Goal: Task Accomplishment & Management: Use online tool/utility

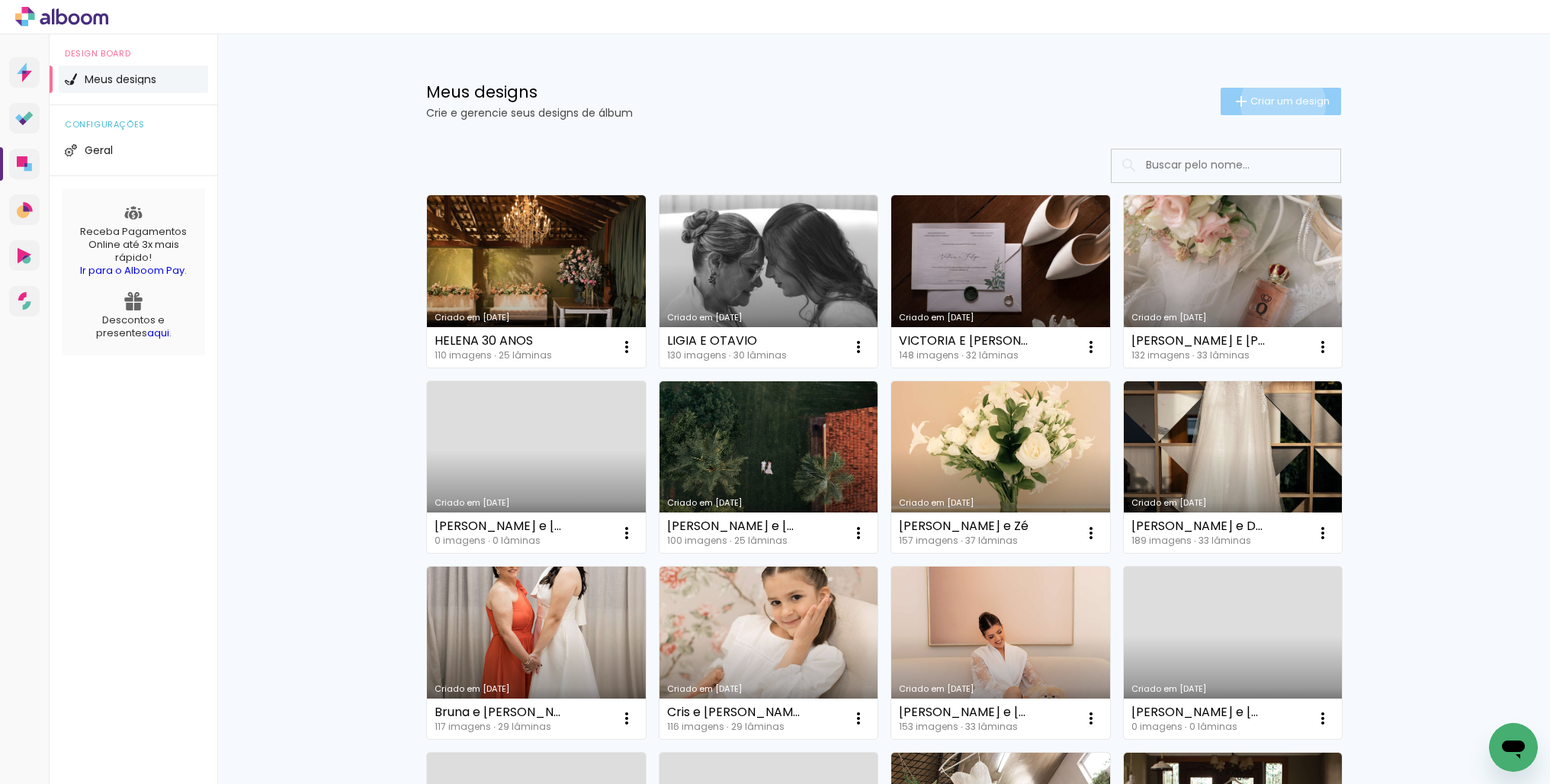
click at [1280, 103] on span "Criar um design" at bounding box center [1289, 101] width 79 height 10
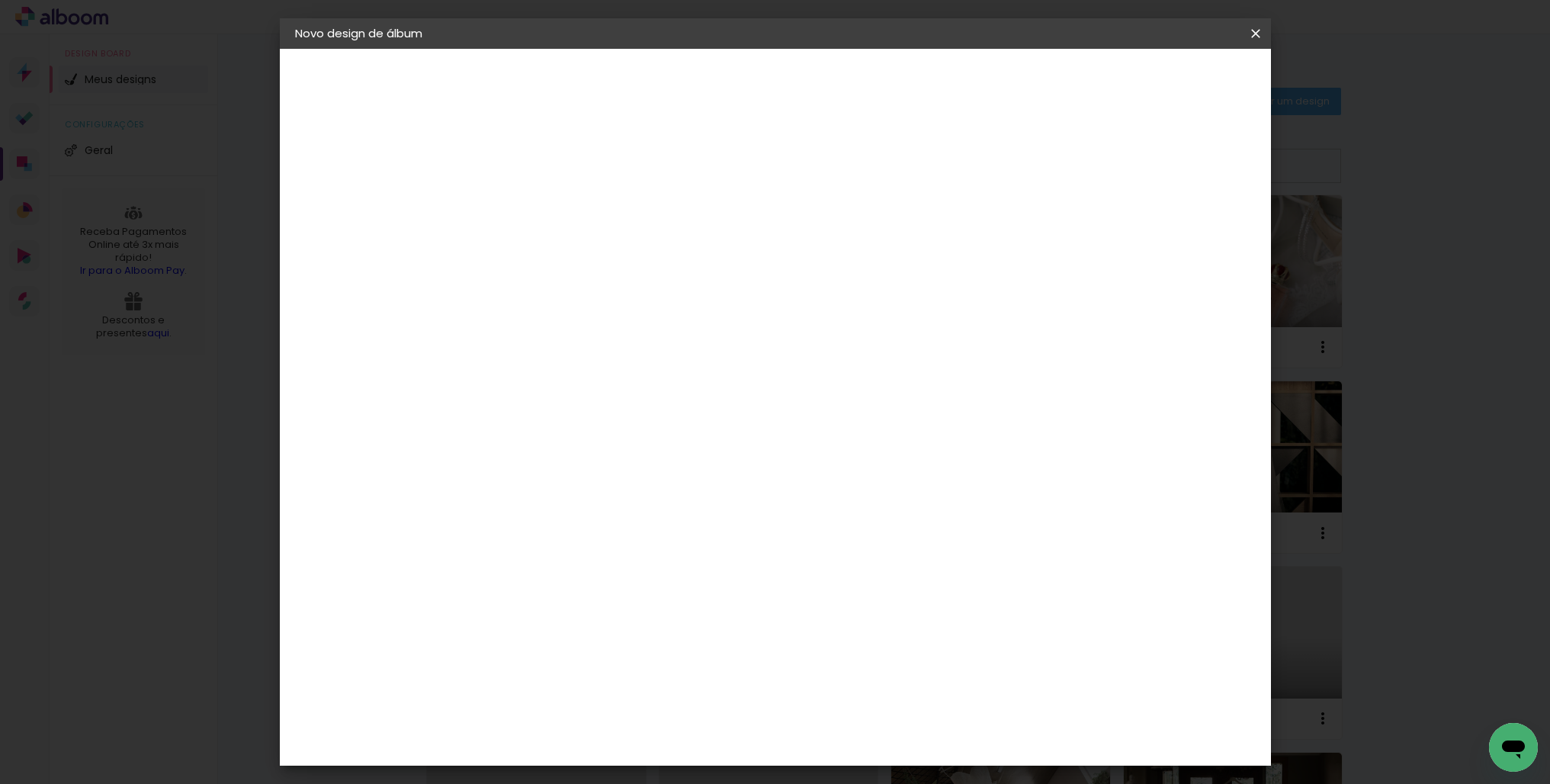
click at [545, 214] on input at bounding box center [545, 204] width 0 height 23
type input "[PERSON_NAME] E JAWAD"
type paper-input "[PERSON_NAME] E JAWAD"
drag, startPoint x: 1192, startPoint y: 82, endPoint x: 1175, endPoint y: 96, distance: 22.0
click at [0, 0] on slot "Avançar" at bounding box center [0, 0] width 0 height 0
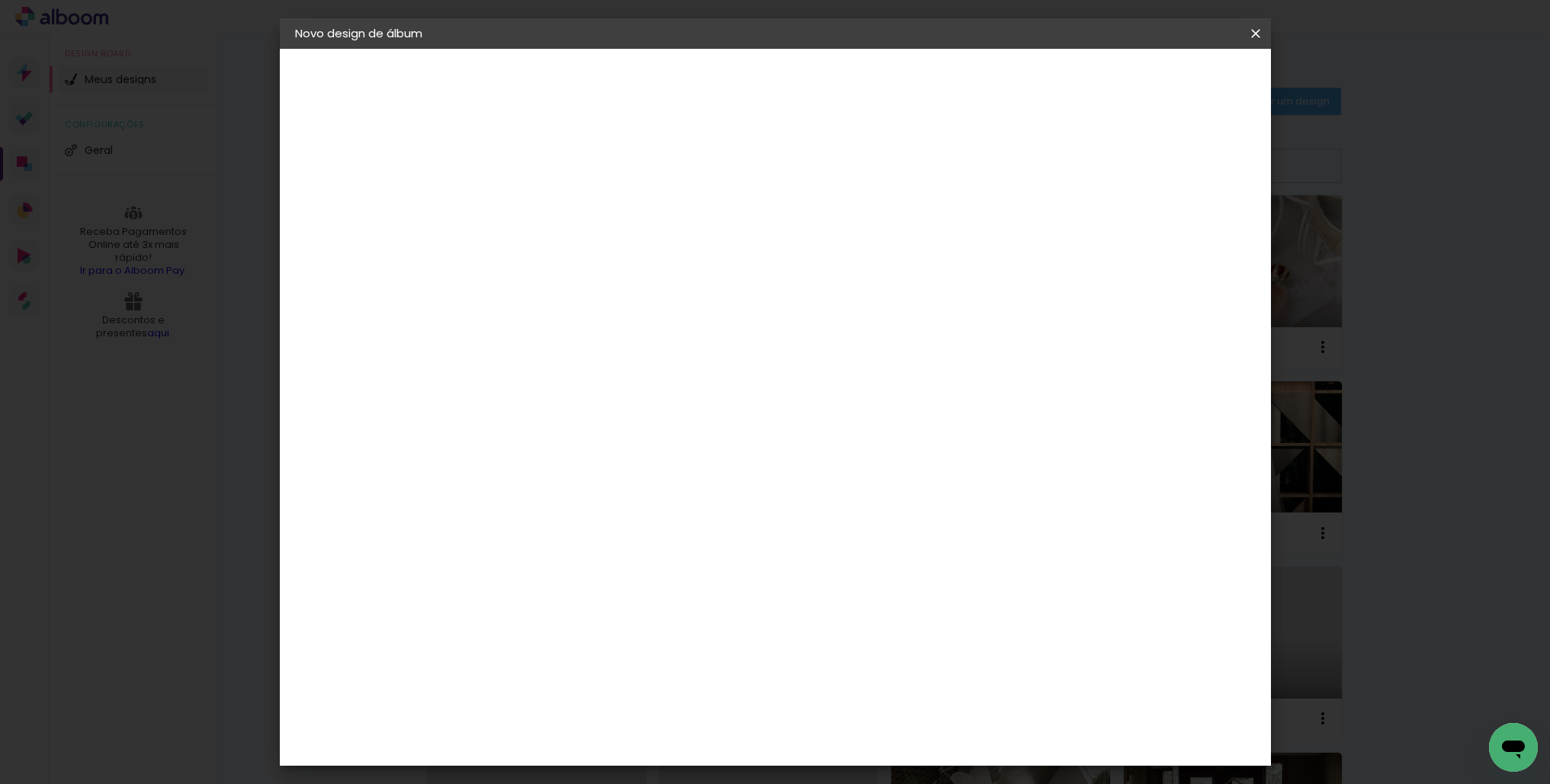
scroll to position [2947, 0]
click at [0, 0] on slot "Avançar" at bounding box center [0, 0] width 0 height 0
click at [604, 257] on input "text" at bounding box center [574, 265] width 59 height 23
click at [0, 0] on slot "Encadernados" at bounding box center [0, 0] width 0 height 0
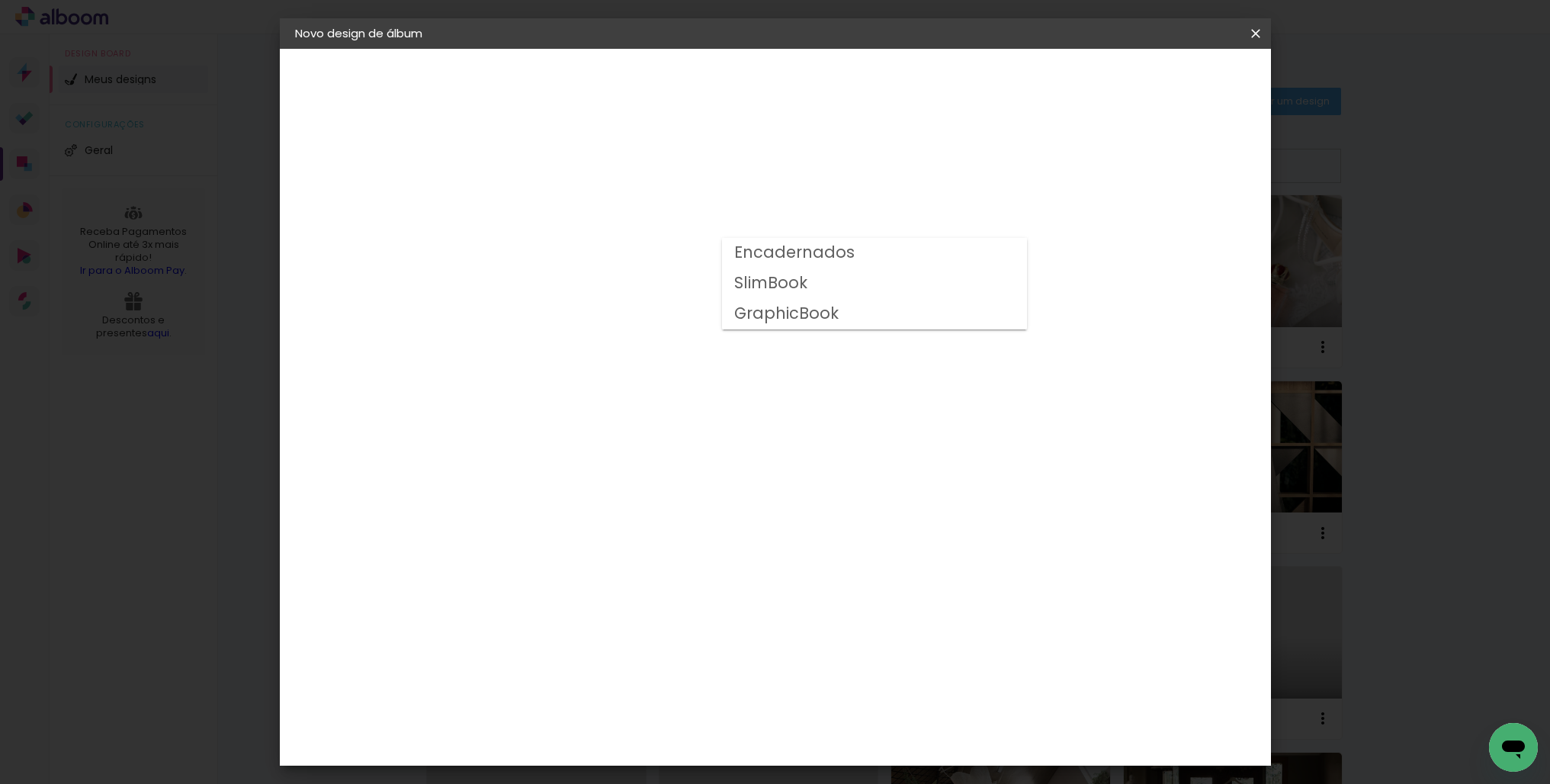
type input "Encadernados"
click at [647, 676] on span "30 × 30" at bounding box center [612, 692] width 71 height 31
click at [0, 0] on slot "Avançar" at bounding box center [0, 0] width 0 height 0
click at [1171, 81] on span "Iniciar design" at bounding box center [1137, 81] width 70 height 11
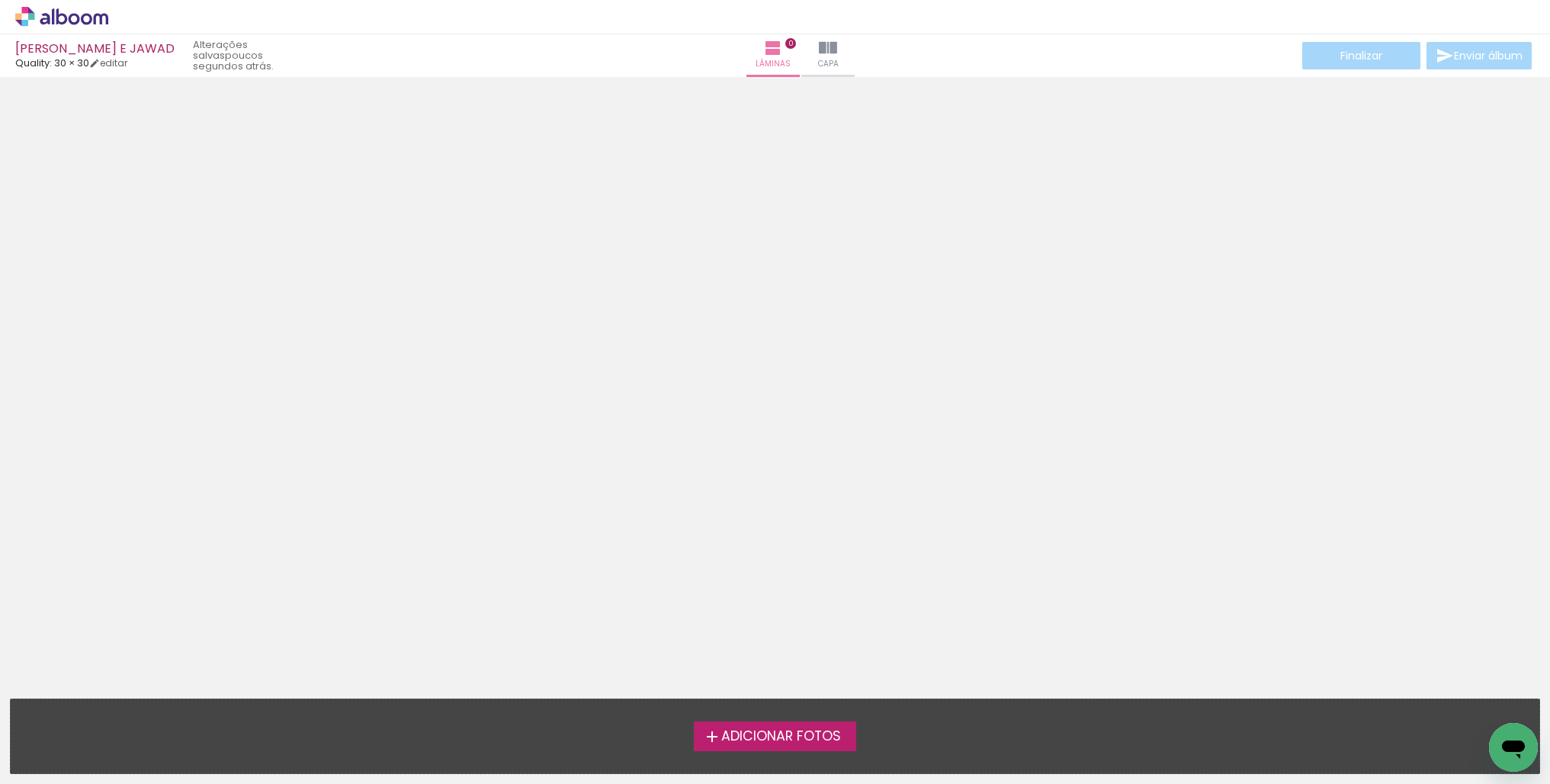
click at [772, 729] on span "Adicionar Fotos" at bounding box center [781, 736] width 120 height 14
click at [0, 0] on input "file" at bounding box center [0, 0] width 0 height 0
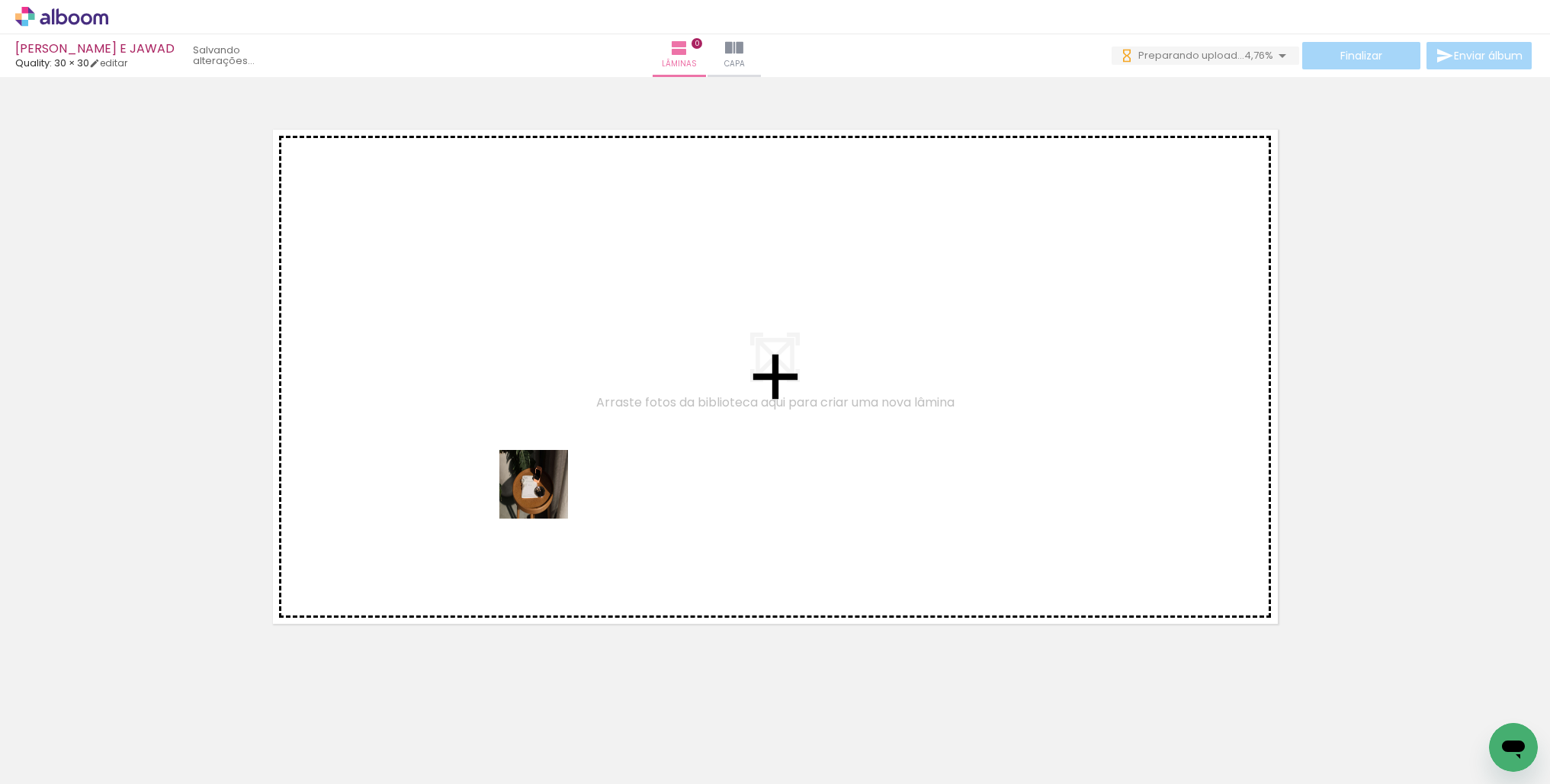
drag, startPoint x: 160, startPoint y: 732, endPoint x: 548, endPoint y: 494, distance: 455.2
click at [548, 494] on quentale-workspace at bounding box center [775, 392] width 1550 height 784
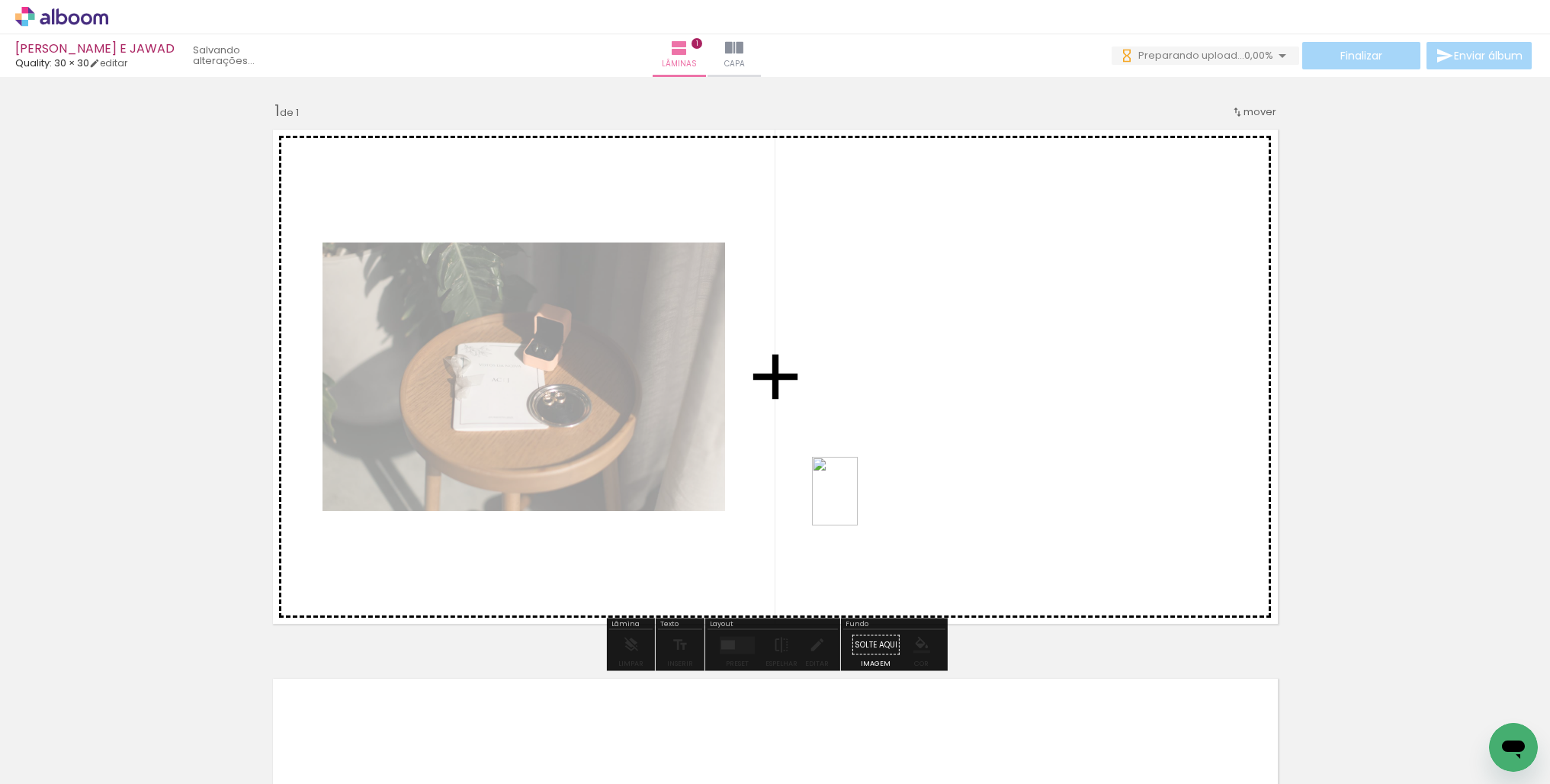
drag, startPoint x: 259, startPoint y: 728, endPoint x: 856, endPoint y: 506, distance: 636.9
click at [858, 502] on quentale-workspace at bounding box center [775, 392] width 1550 height 784
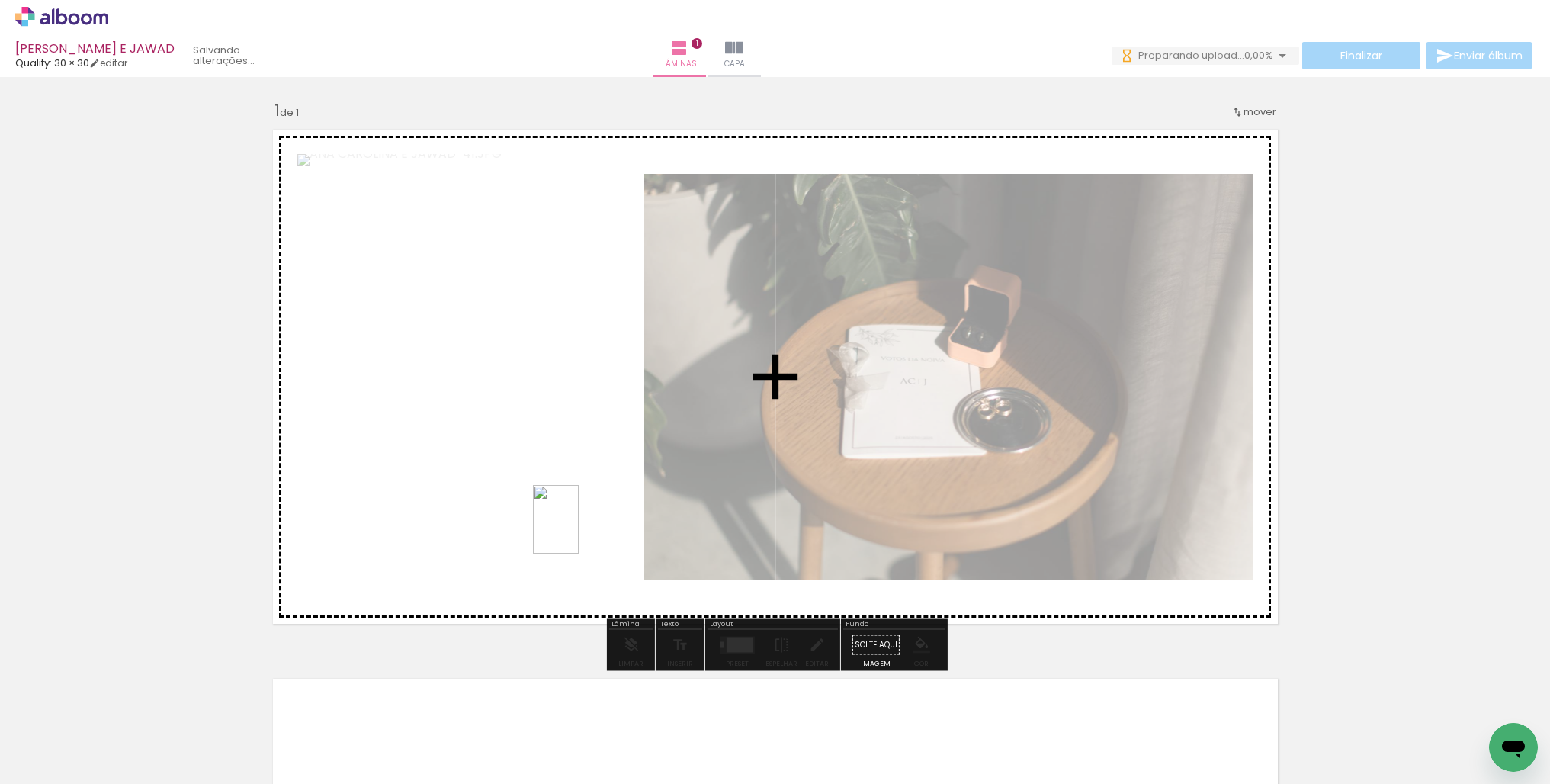
drag, startPoint x: 344, startPoint y: 733, endPoint x: 578, endPoint y: 530, distance: 309.8
click at [578, 530] on quentale-workspace at bounding box center [775, 392] width 1550 height 784
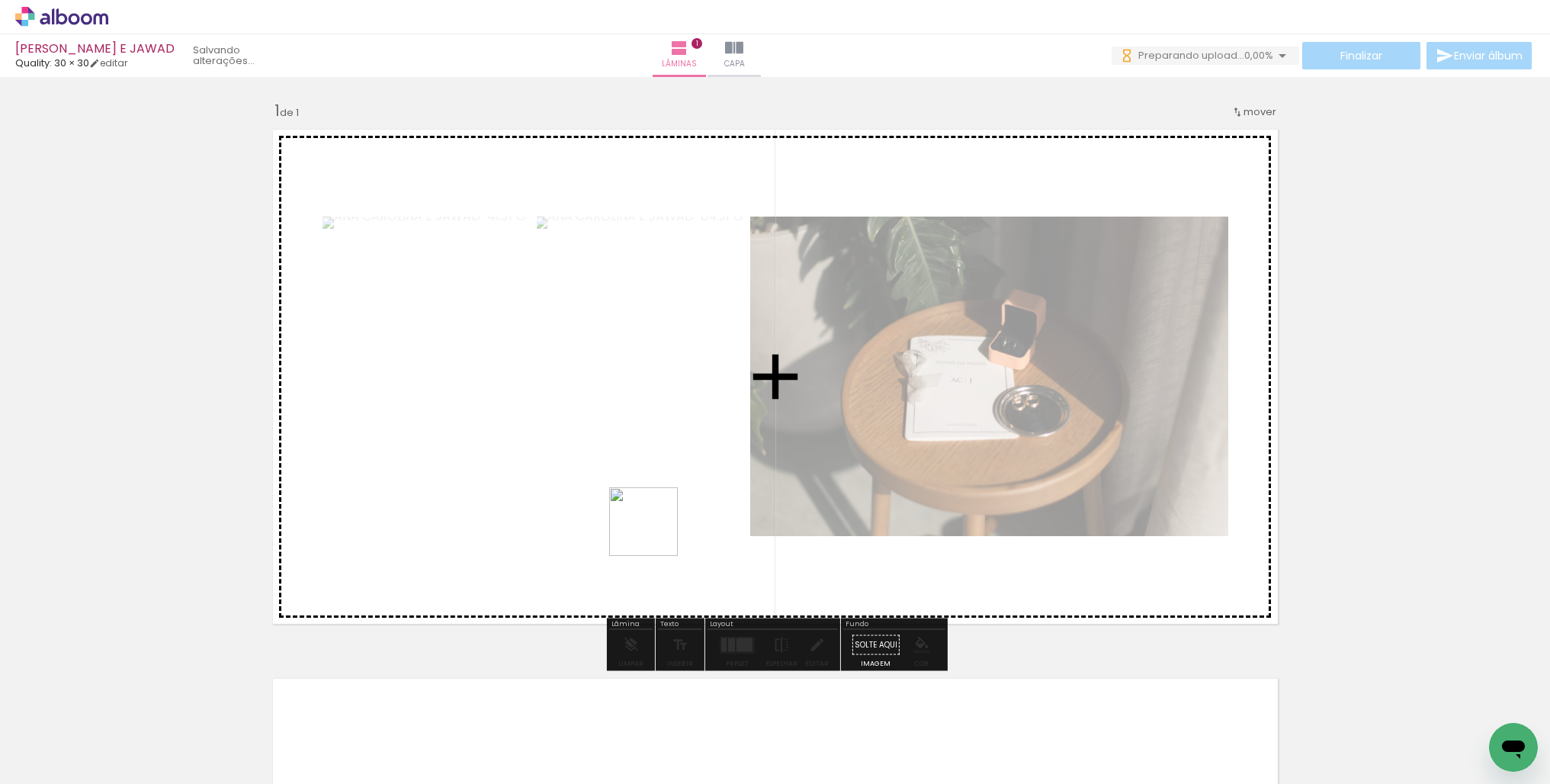
drag, startPoint x: 523, startPoint y: 643, endPoint x: 709, endPoint y: 490, distance: 240.8
click at [703, 494] on quentale-workspace at bounding box center [775, 392] width 1550 height 784
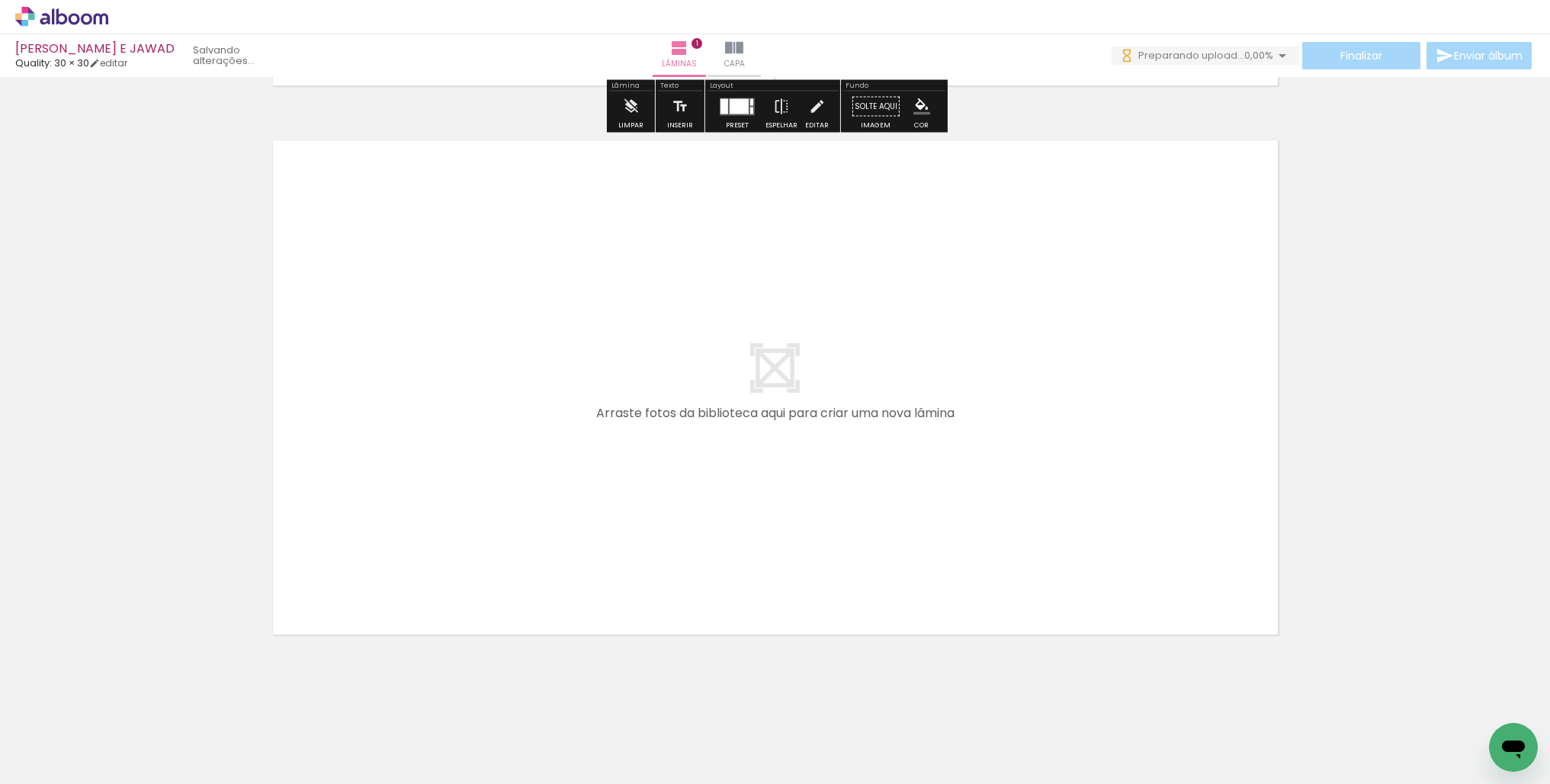
scroll to position [546, 0]
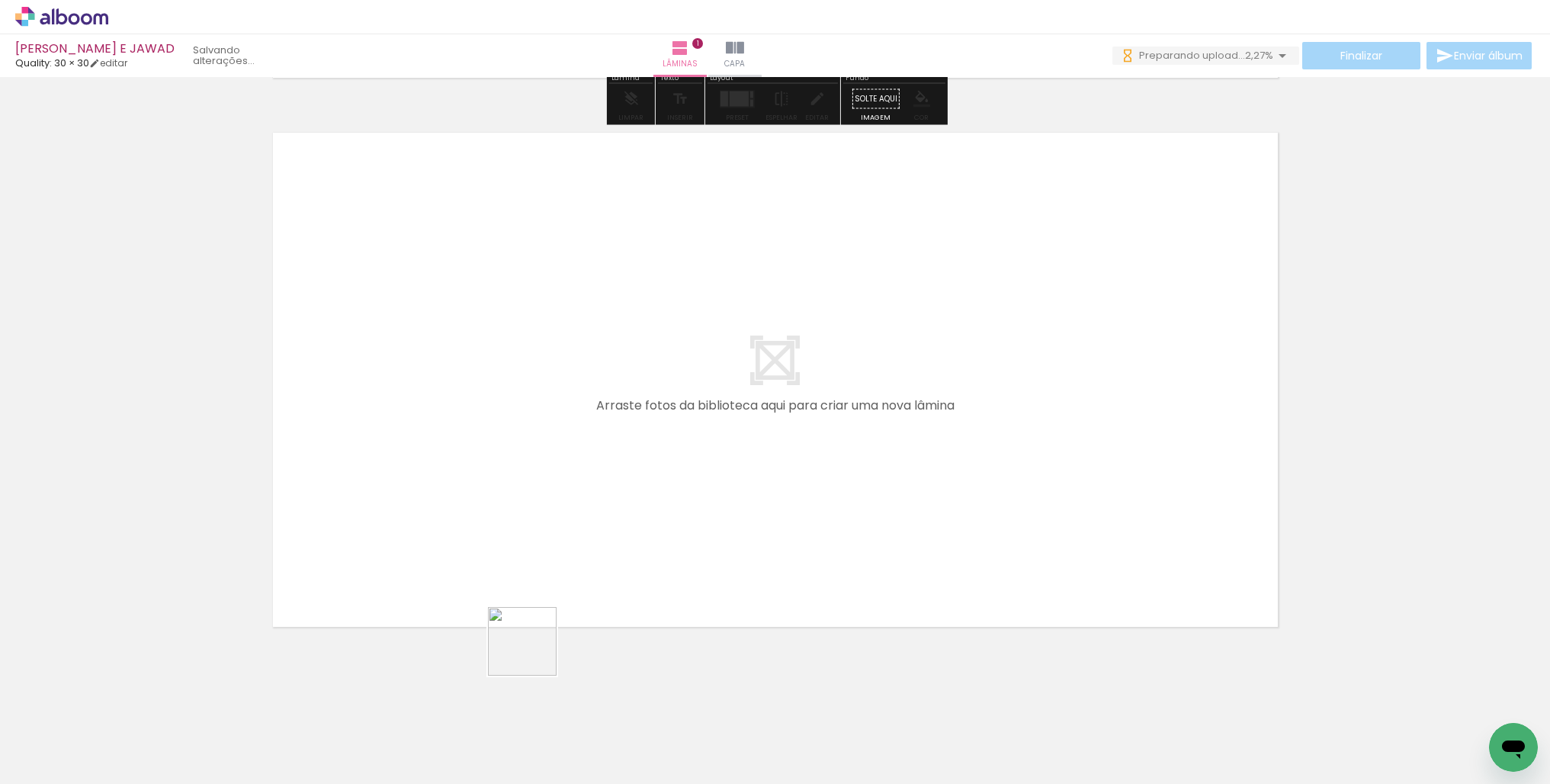
drag, startPoint x: 518, startPoint y: 699, endPoint x: 588, endPoint y: 478, distance: 231.8
click at [588, 478] on quentale-workspace at bounding box center [775, 392] width 1550 height 784
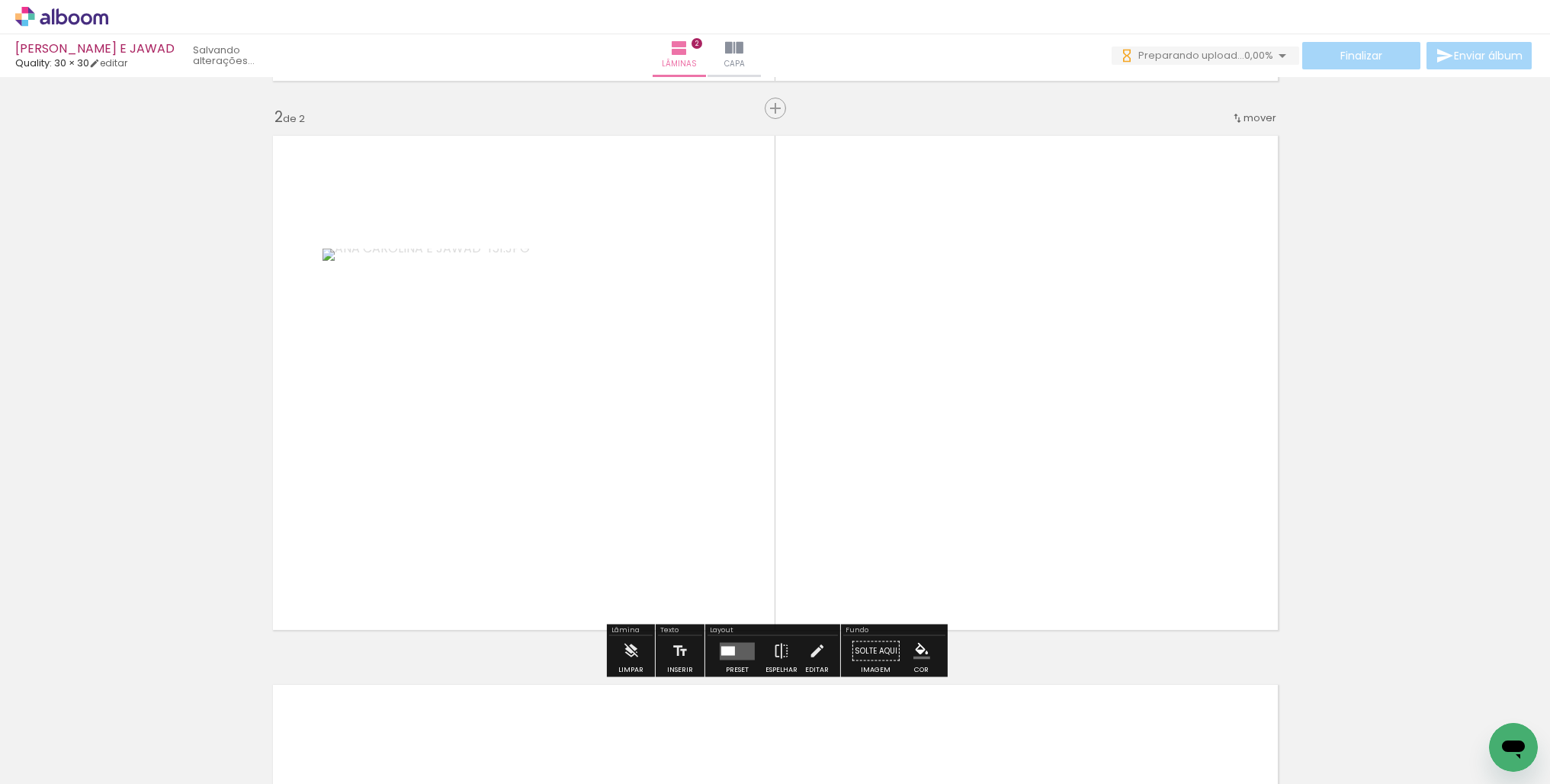
scroll to position [0, 0]
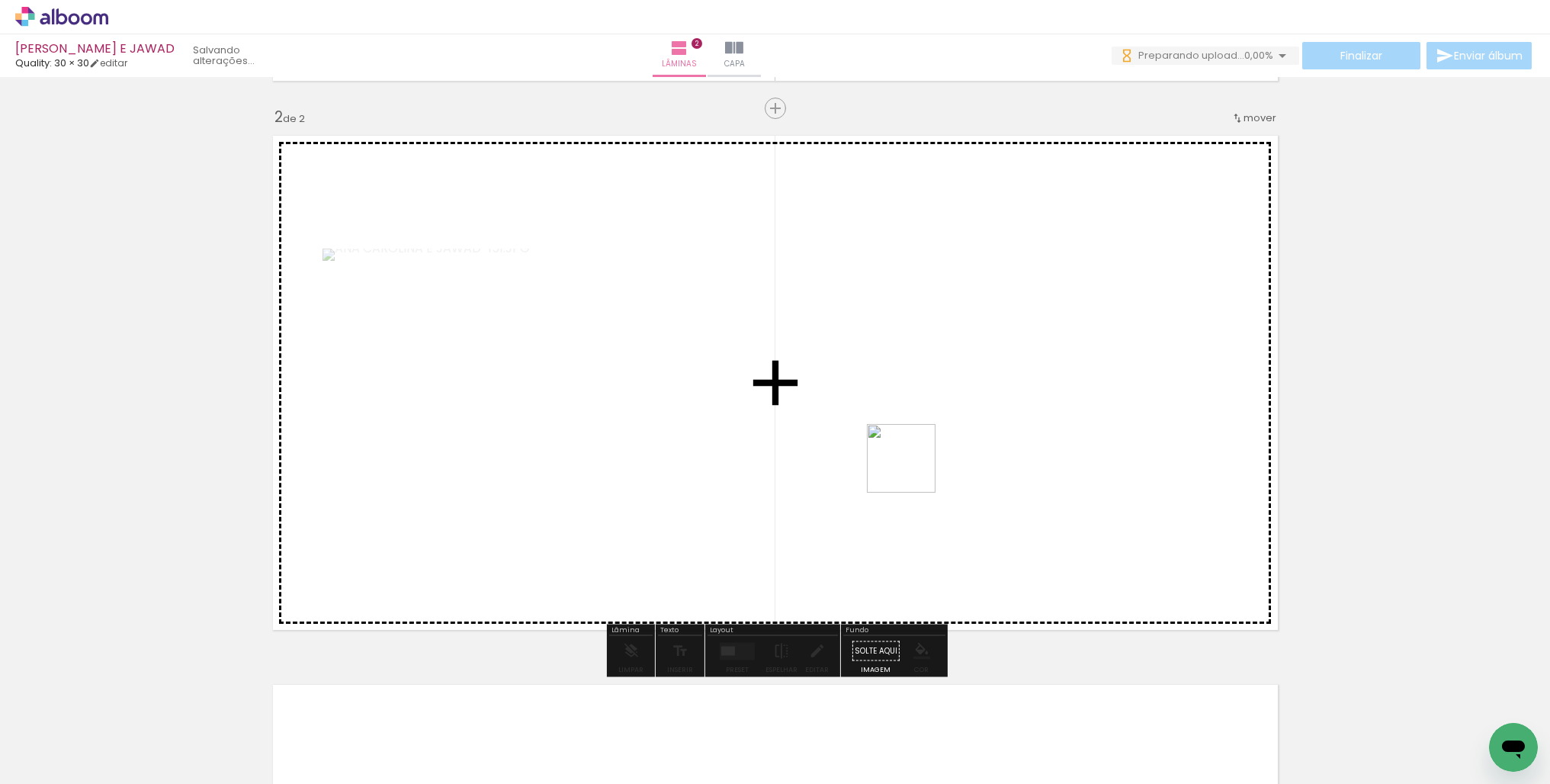
drag, startPoint x: 624, startPoint y: 706, endPoint x: 919, endPoint y: 463, distance: 382.2
click at [922, 459] on quentale-workspace at bounding box center [775, 392] width 1550 height 784
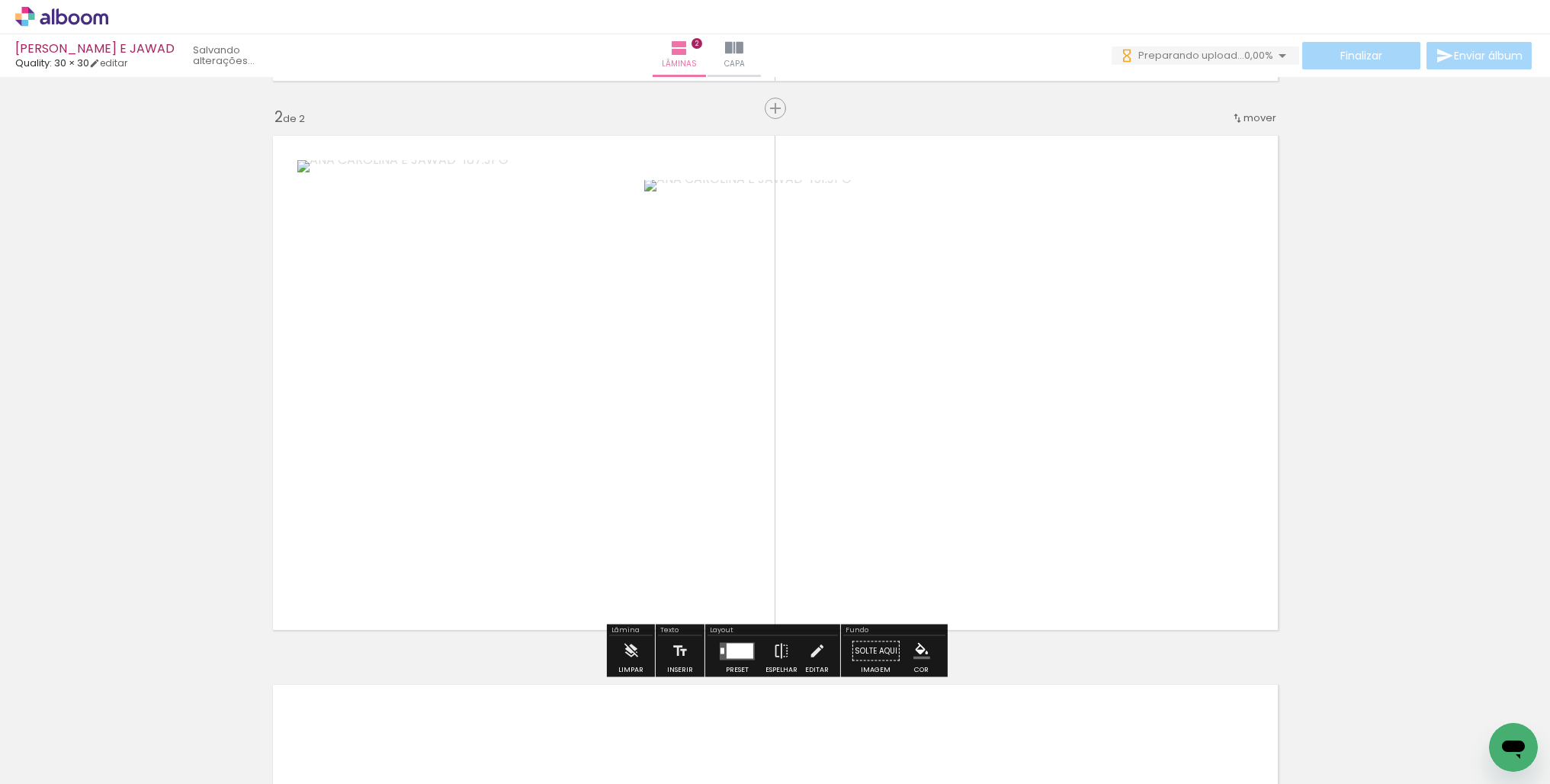
drag, startPoint x: 676, startPoint y: 713, endPoint x: 651, endPoint y: 451, distance: 263.2
click at [655, 455] on quentale-workspace at bounding box center [775, 392] width 1550 height 784
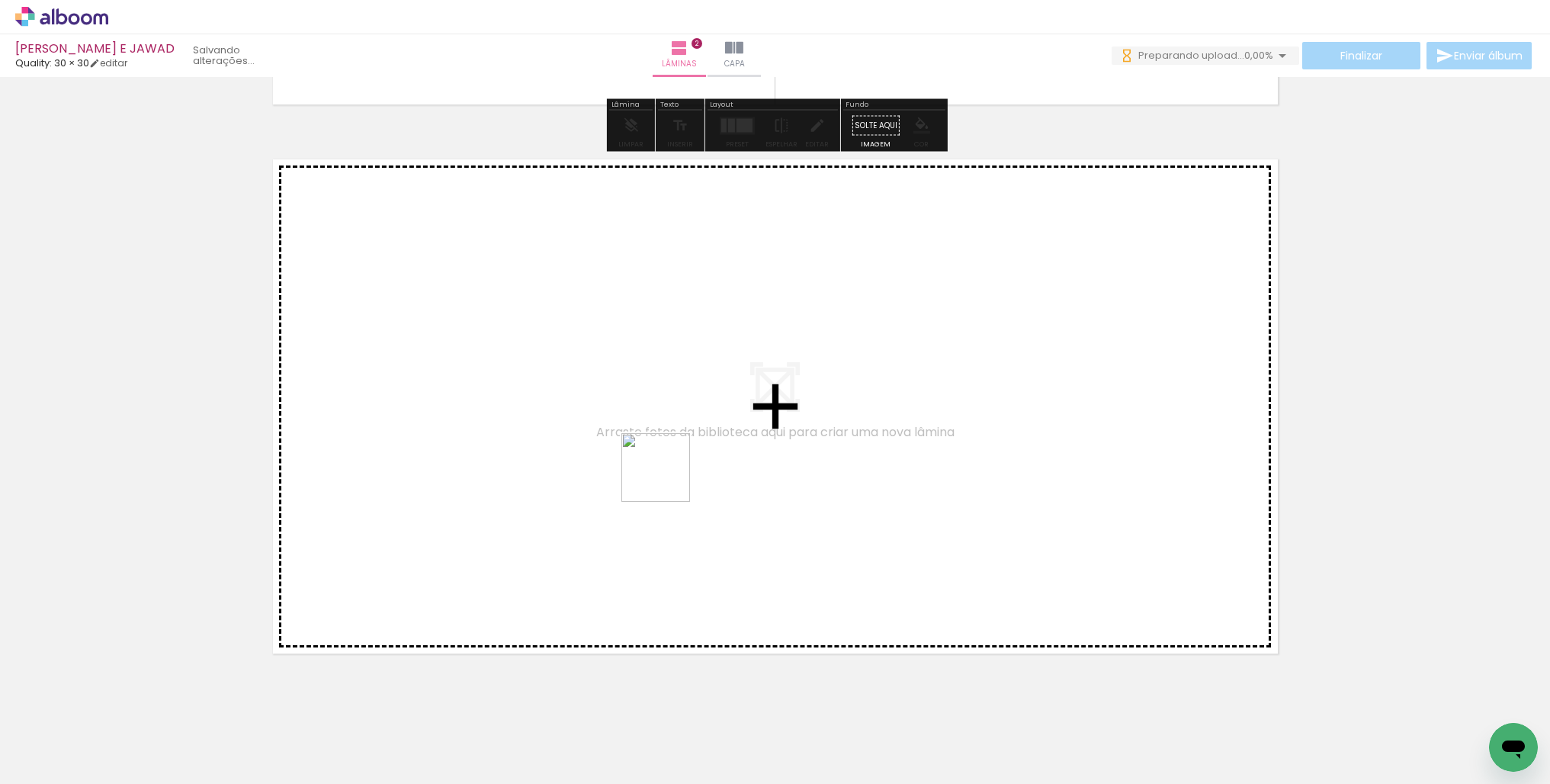
drag, startPoint x: 667, startPoint y: 479, endPoint x: 820, endPoint y: 671, distance: 245.5
click at [642, 412] on quentale-workspace at bounding box center [775, 392] width 1550 height 784
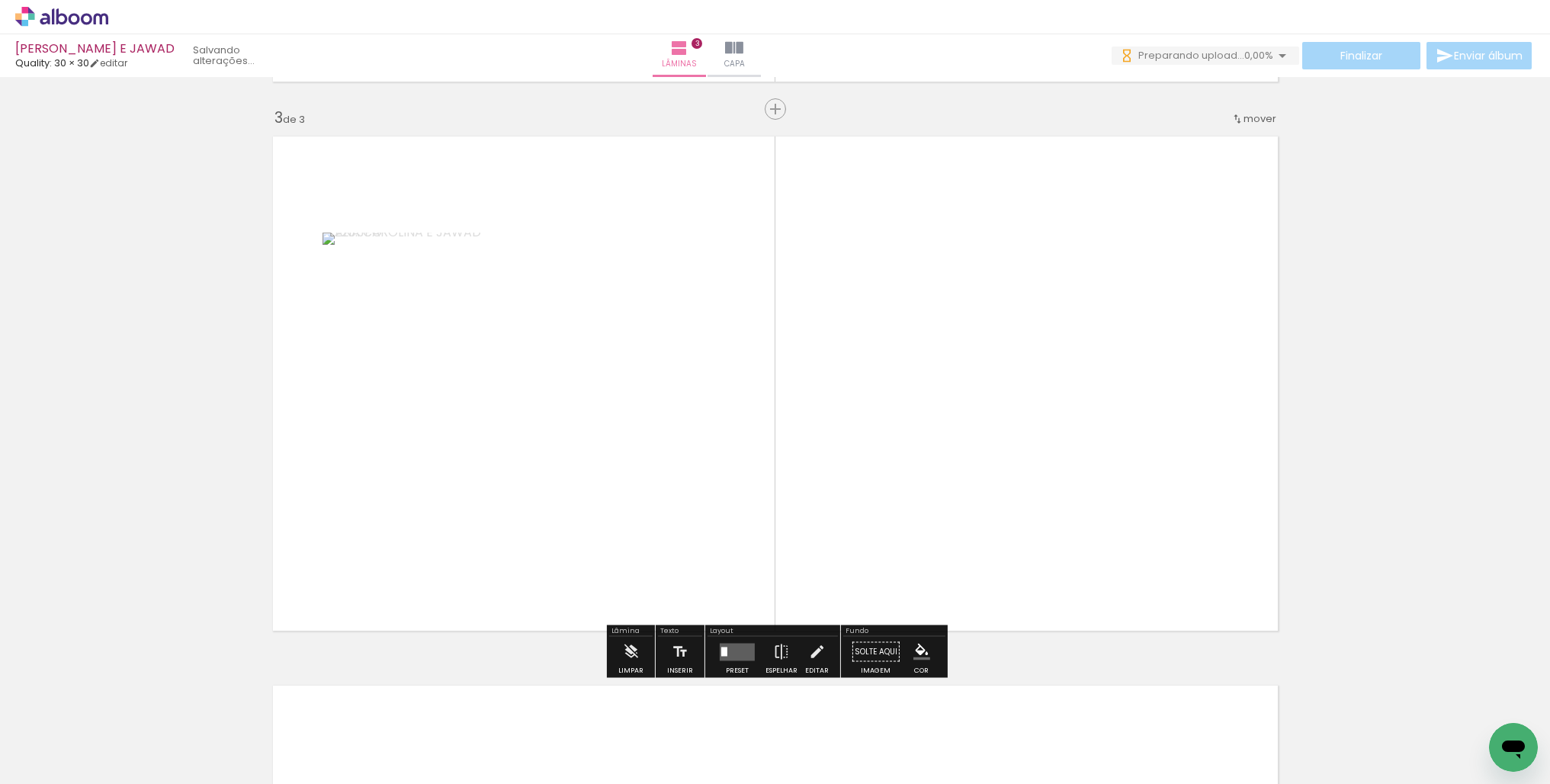
scroll to position [1091, 0]
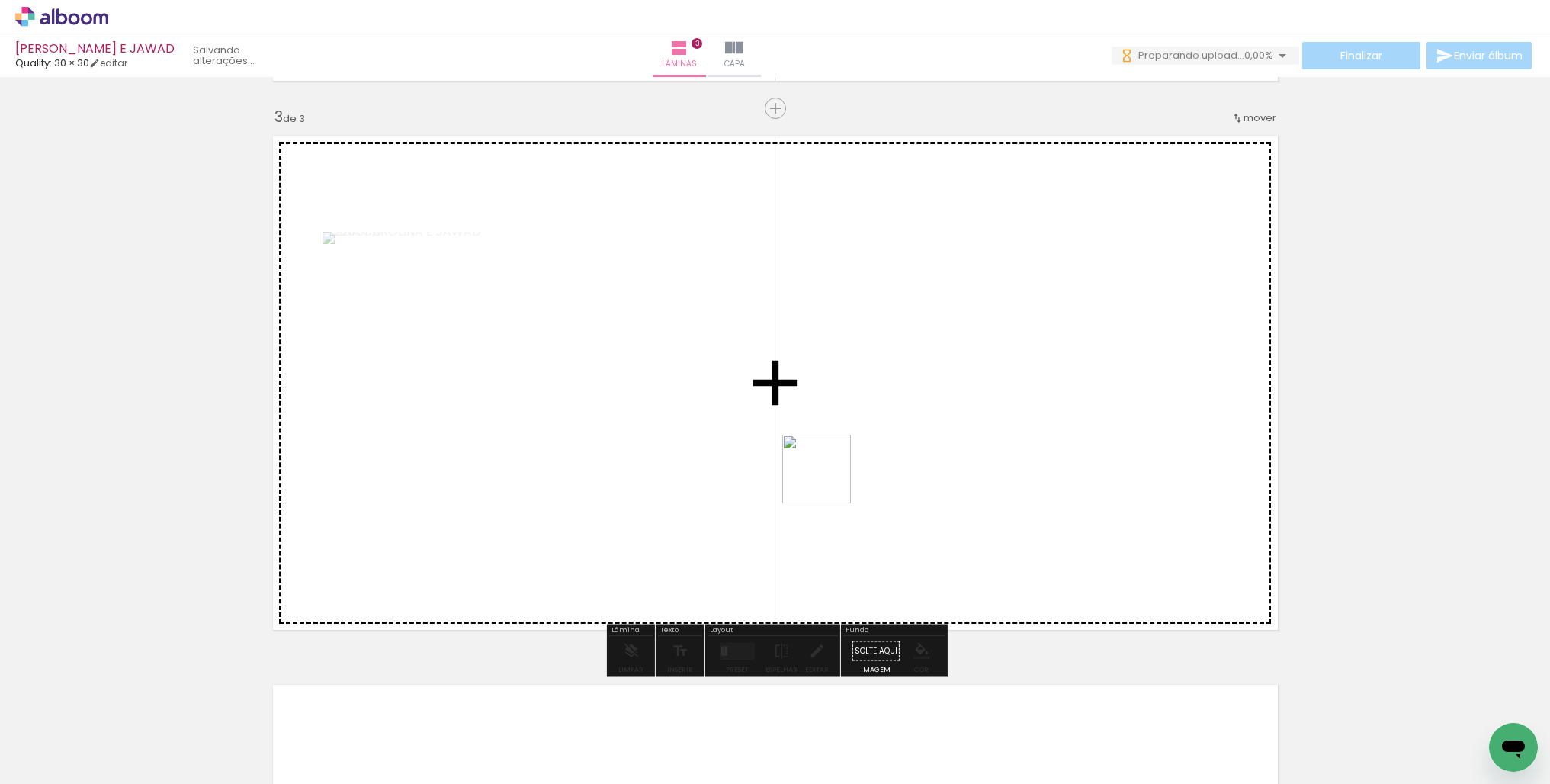
drag, startPoint x: 836, startPoint y: 577, endPoint x: 922, endPoint y: 632, distance: 102.1
click at [797, 398] on quentale-workspace at bounding box center [775, 392] width 1550 height 784
drag, startPoint x: 931, startPoint y: 512, endPoint x: 949, endPoint y: 464, distance: 51.3
click at [927, 396] on quentale-workspace at bounding box center [775, 392] width 1550 height 784
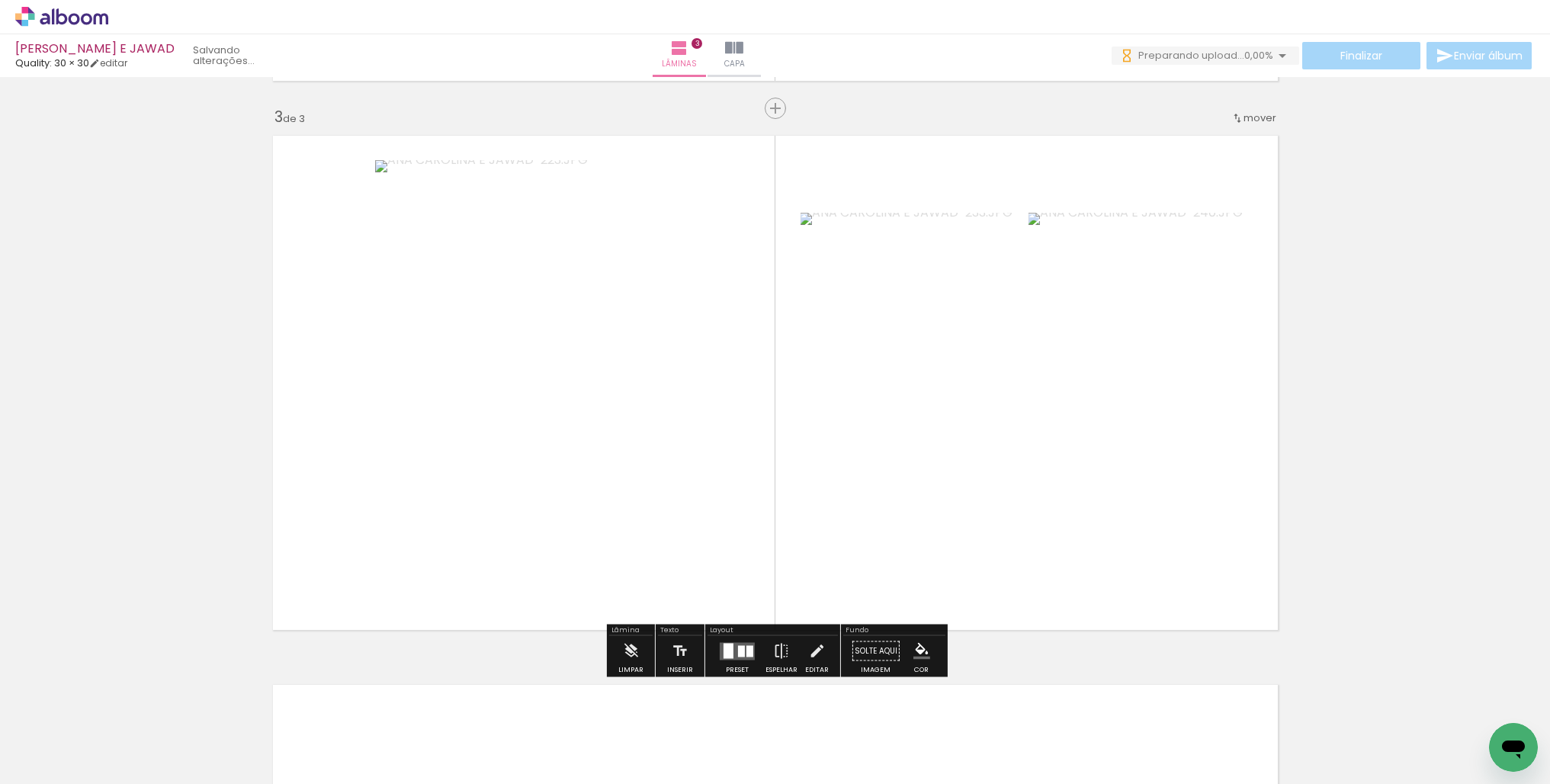
drag, startPoint x: 1035, startPoint y: 735, endPoint x: 973, endPoint y: 461, distance: 280.9
click at [979, 464] on quentale-workspace at bounding box center [775, 392] width 1550 height 784
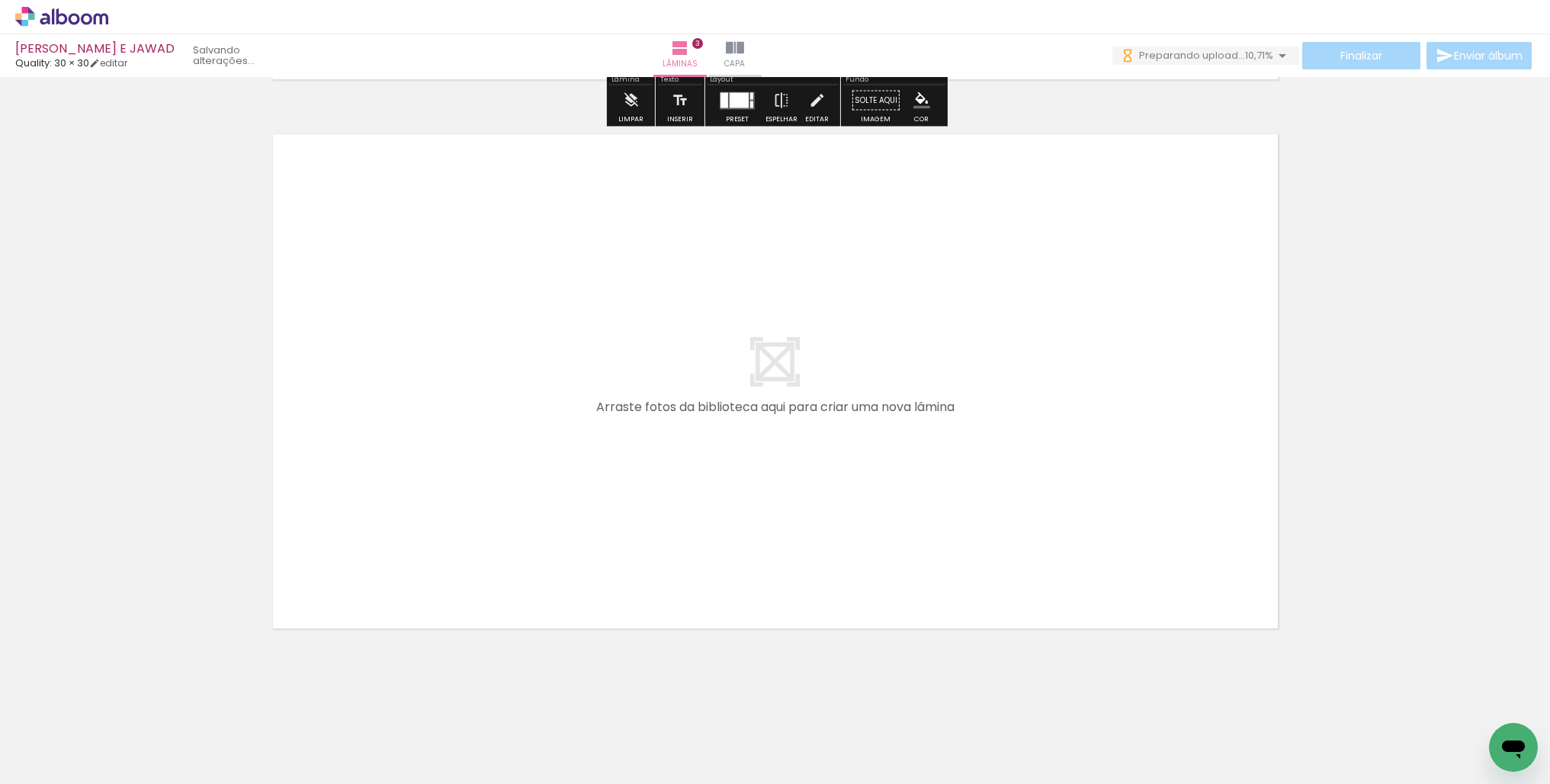
scroll to position [0, 0]
drag, startPoint x: 1117, startPoint y: 739, endPoint x: 928, endPoint y: 474, distance: 325.5
click at [928, 474] on quentale-workspace at bounding box center [775, 392] width 1550 height 784
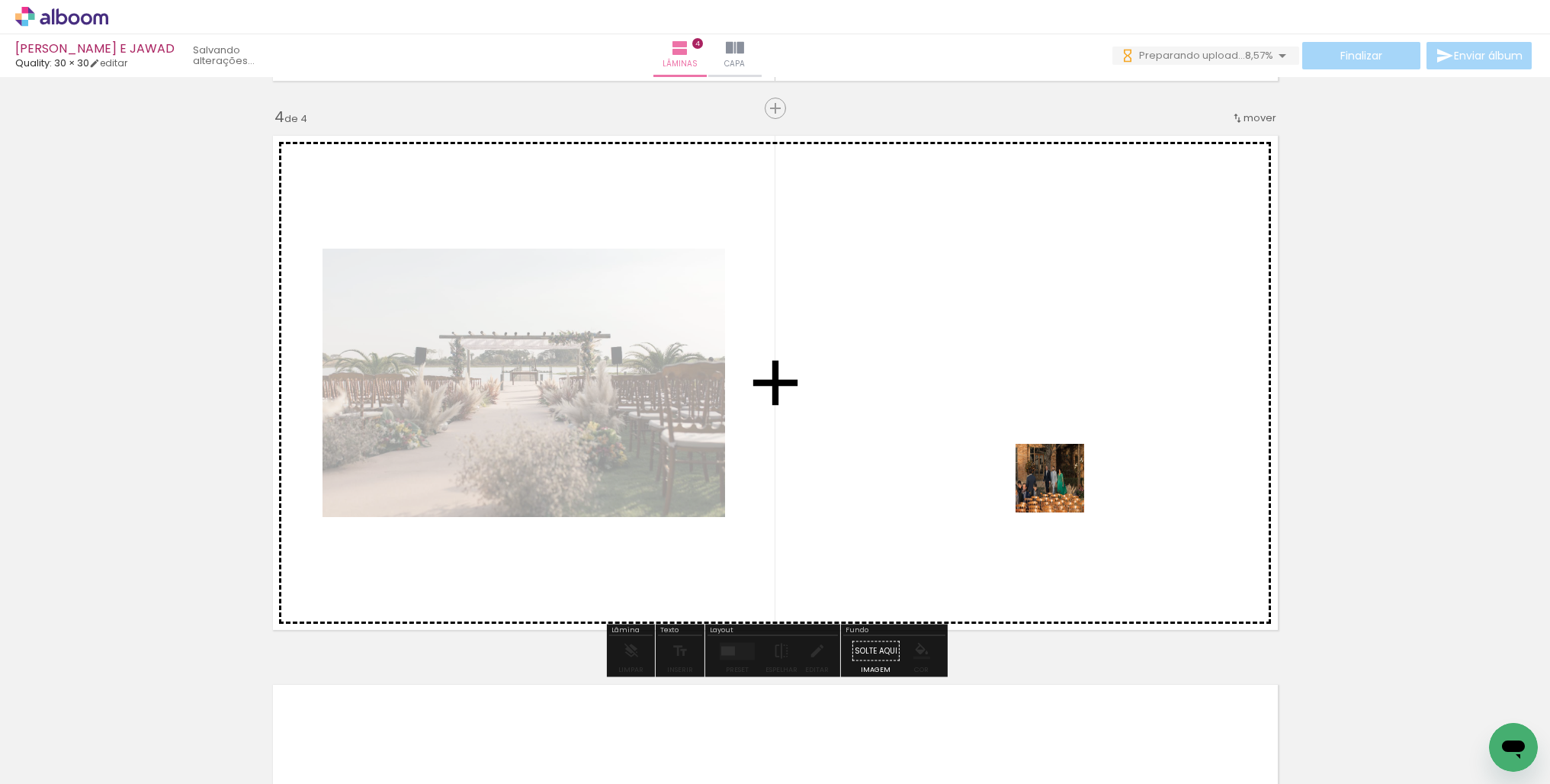
drag, startPoint x: 1187, startPoint y: 736, endPoint x: 1061, endPoint y: 489, distance: 277.3
click at [1061, 489] on quentale-workspace at bounding box center [775, 392] width 1550 height 784
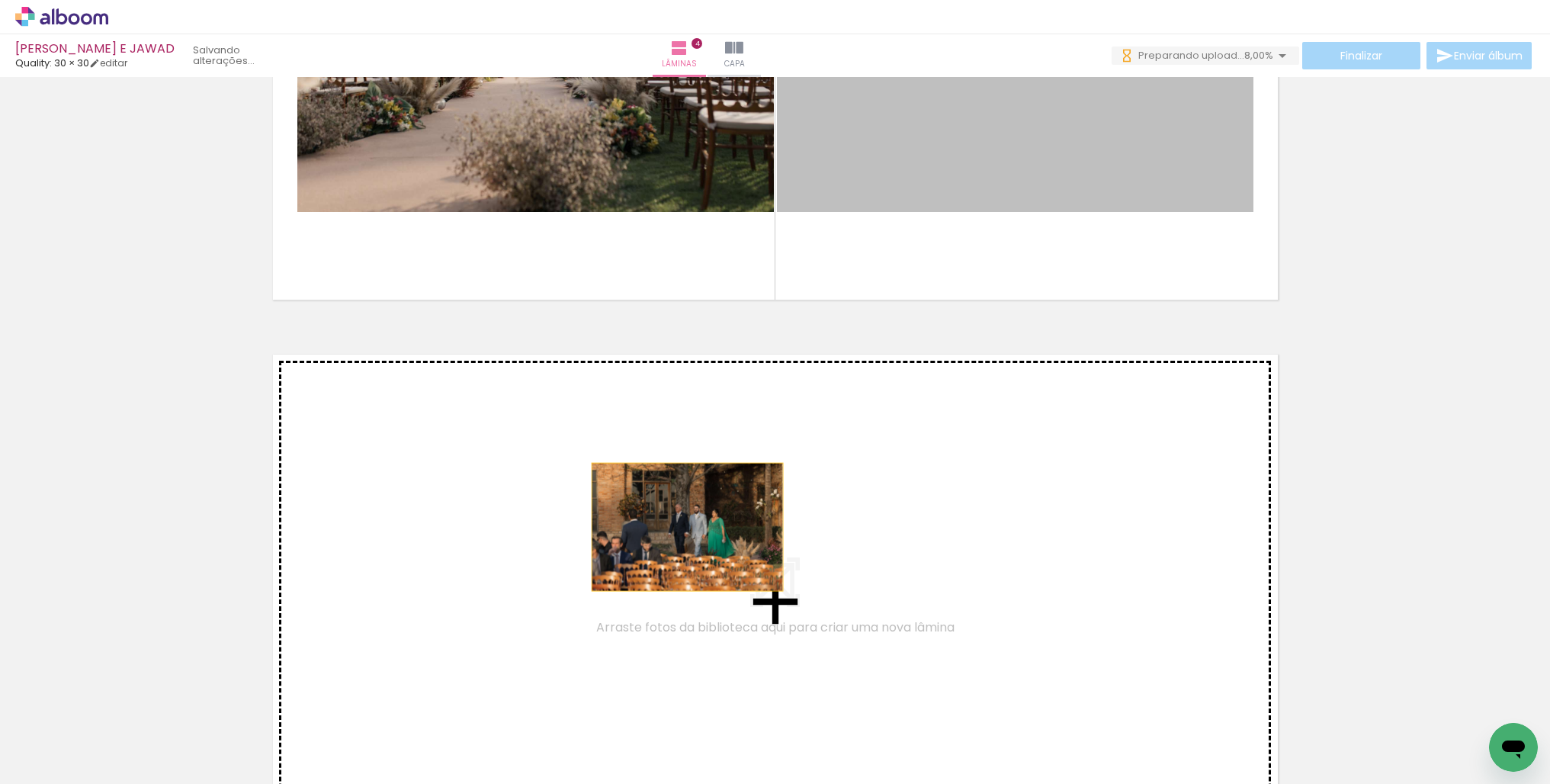
drag, startPoint x: 1041, startPoint y: 173, endPoint x: 687, endPoint y: 527, distance: 500.6
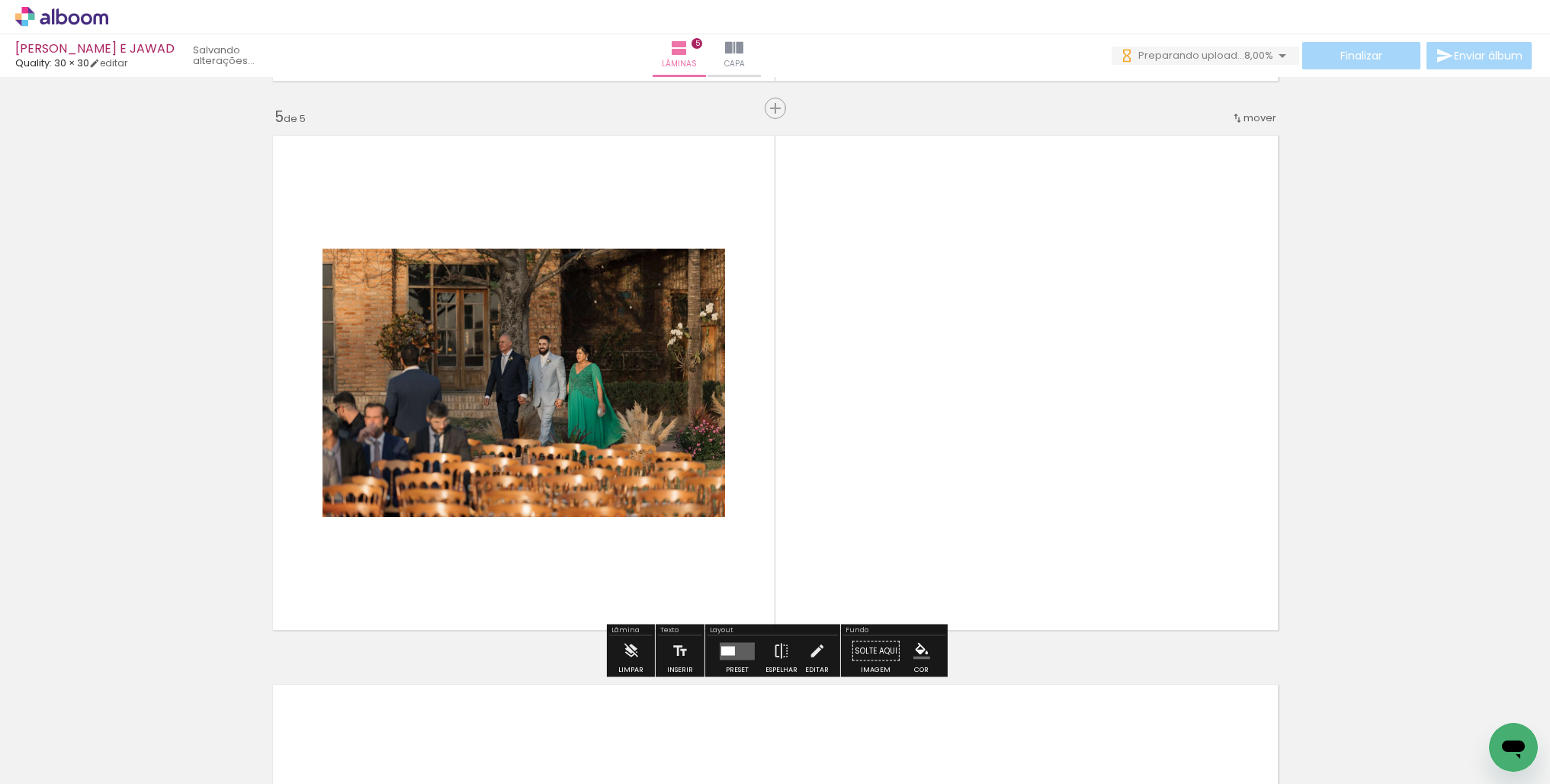
drag, startPoint x: 1272, startPoint y: 693, endPoint x: 1084, endPoint y: 425, distance: 327.4
click at [1084, 425] on quentale-workspace at bounding box center [775, 392] width 1550 height 784
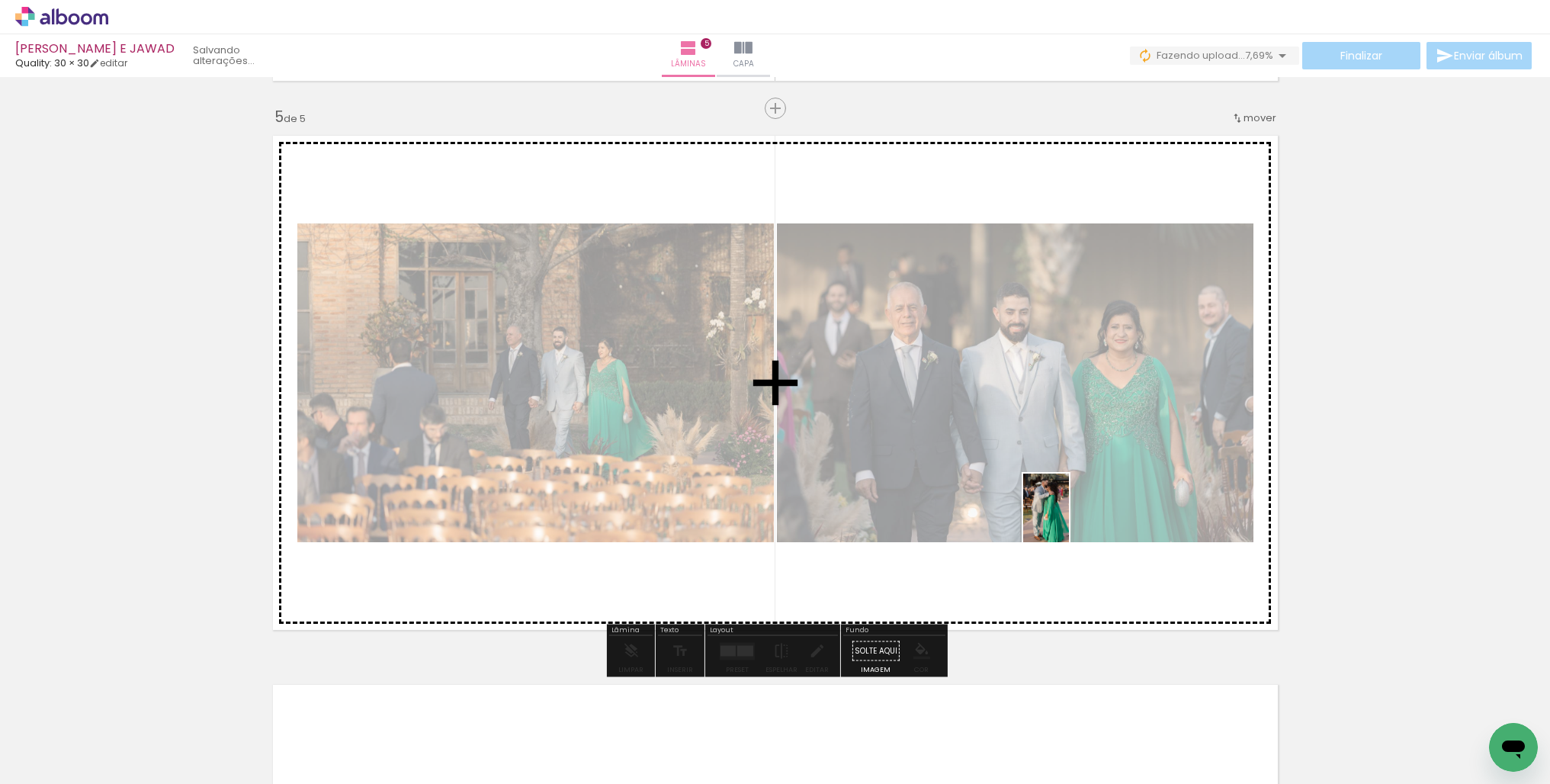
drag, startPoint x: 1343, startPoint y: 712, endPoint x: 1066, endPoint y: 515, distance: 339.9
click at [1068, 518] on quentale-workspace at bounding box center [775, 392] width 1550 height 784
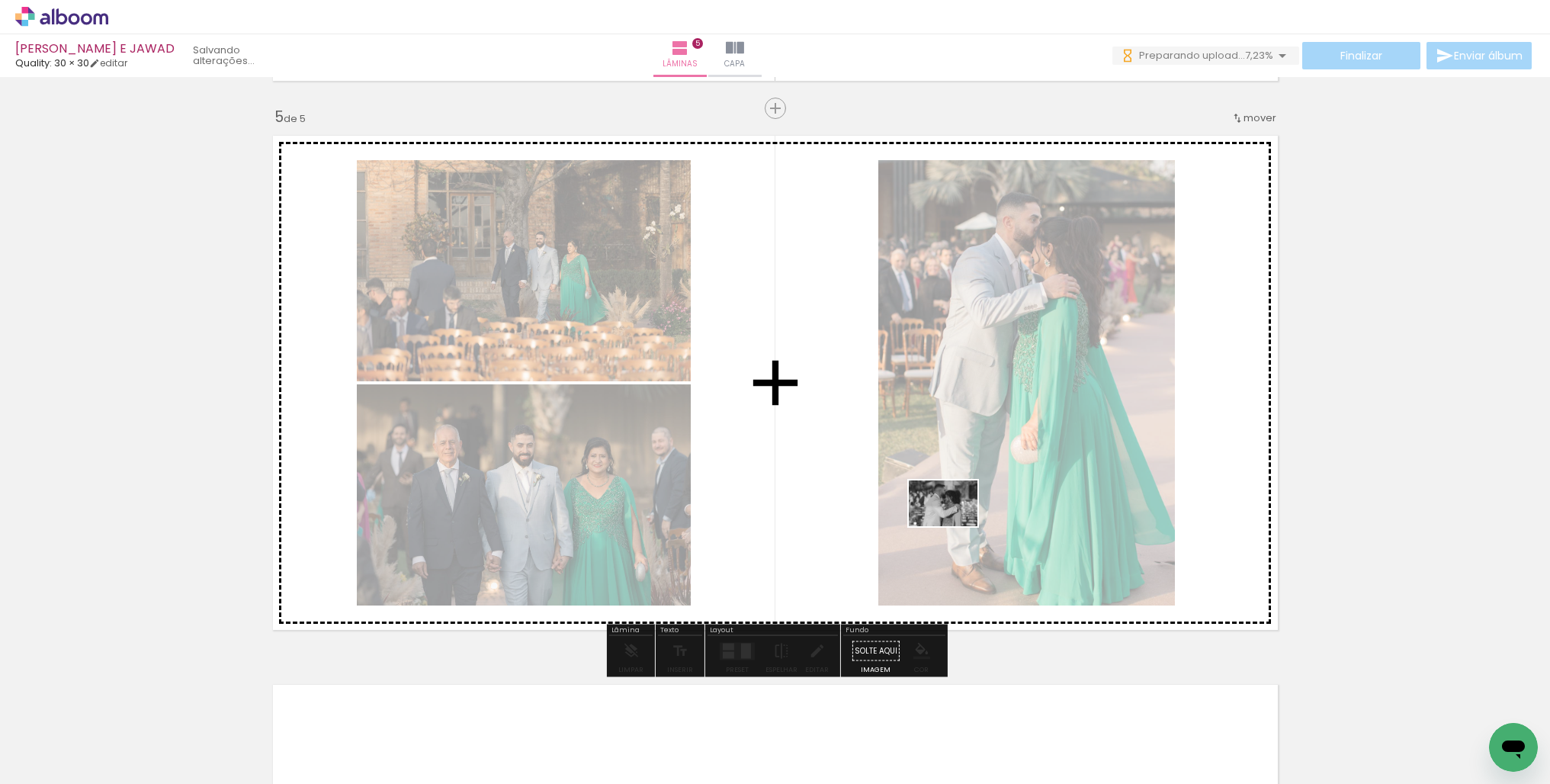
drag, startPoint x: 804, startPoint y: 724, endPoint x: 962, endPoint y: 635, distance: 181.3
click at [955, 526] on quentale-workspace at bounding box center [775, 392] width 1550 height 784
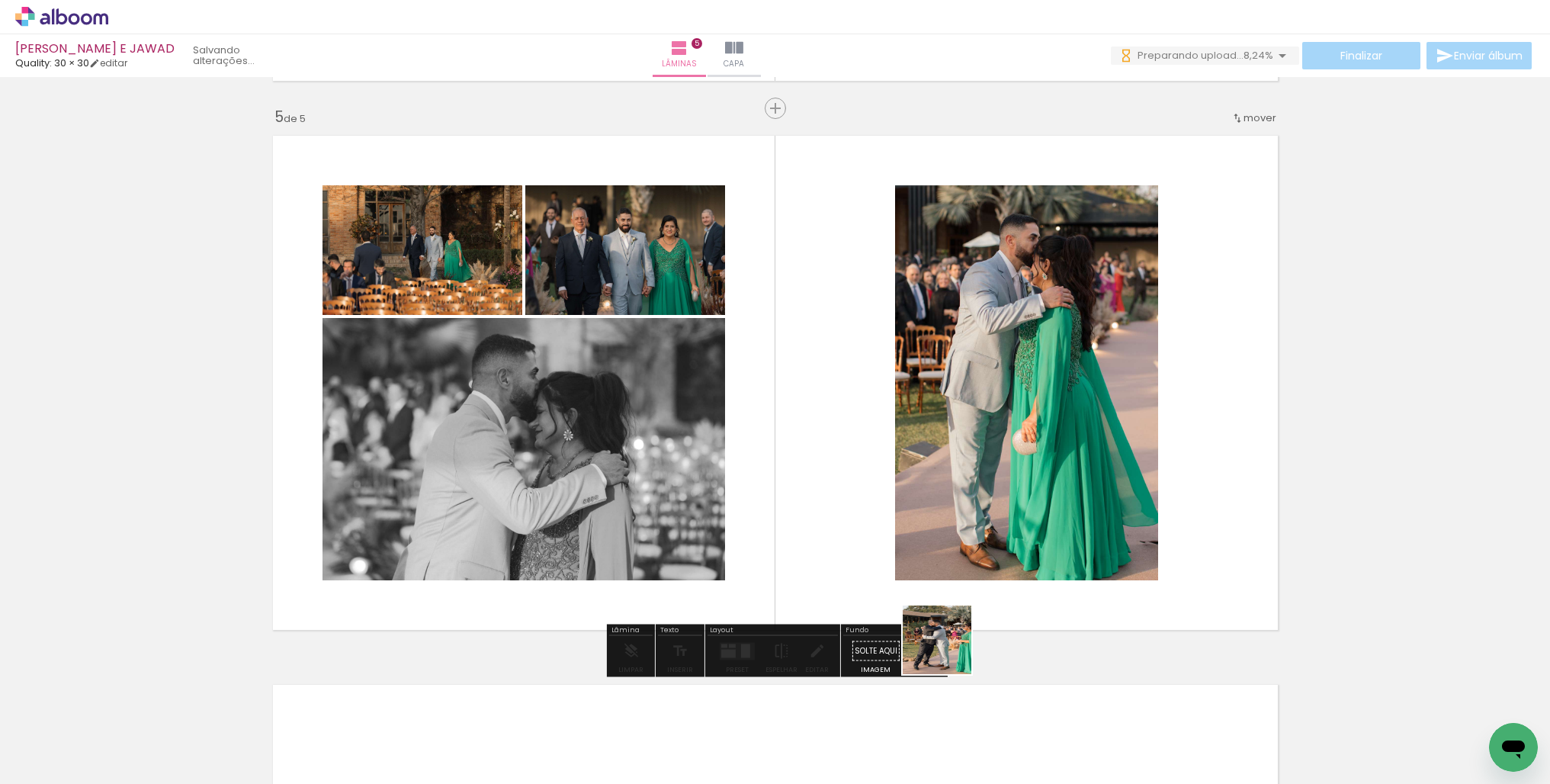
drag, startPoint x: 898, startPoint y: 719, endPoint x: 1016, endPoint y: 646, distance: 138.8
click at [1036, 540] on quentale-workspace at bounding box center [775, 392] width 1550 height 784
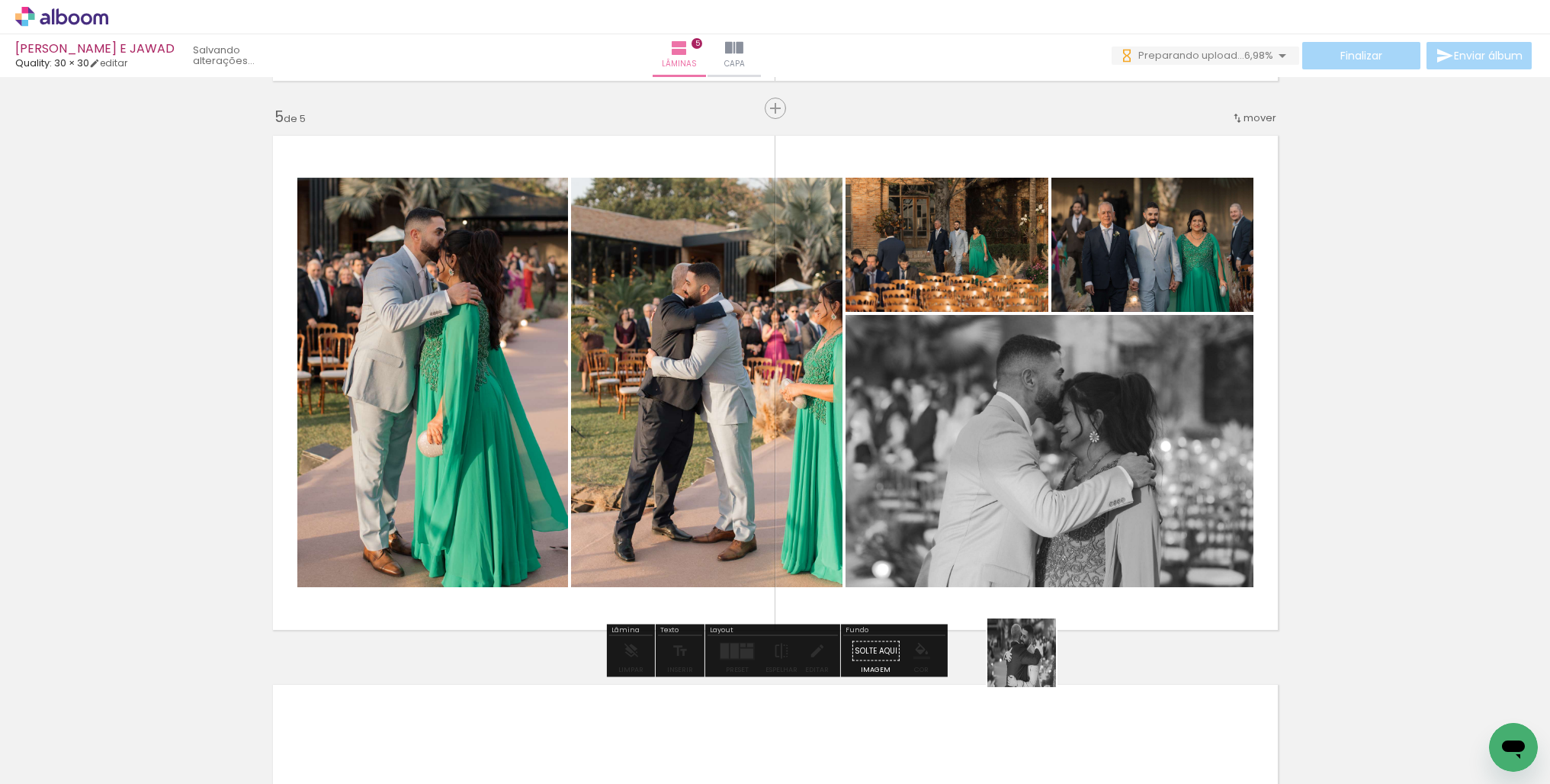
drag, startPoint x: 1033, startPoint y: 664, endPoint x: 1105, endPoint y: 570, distance: 118.4
click at [1105, 570] on quentale-workspace at bounding box center [775, 392] width 1550 height 784
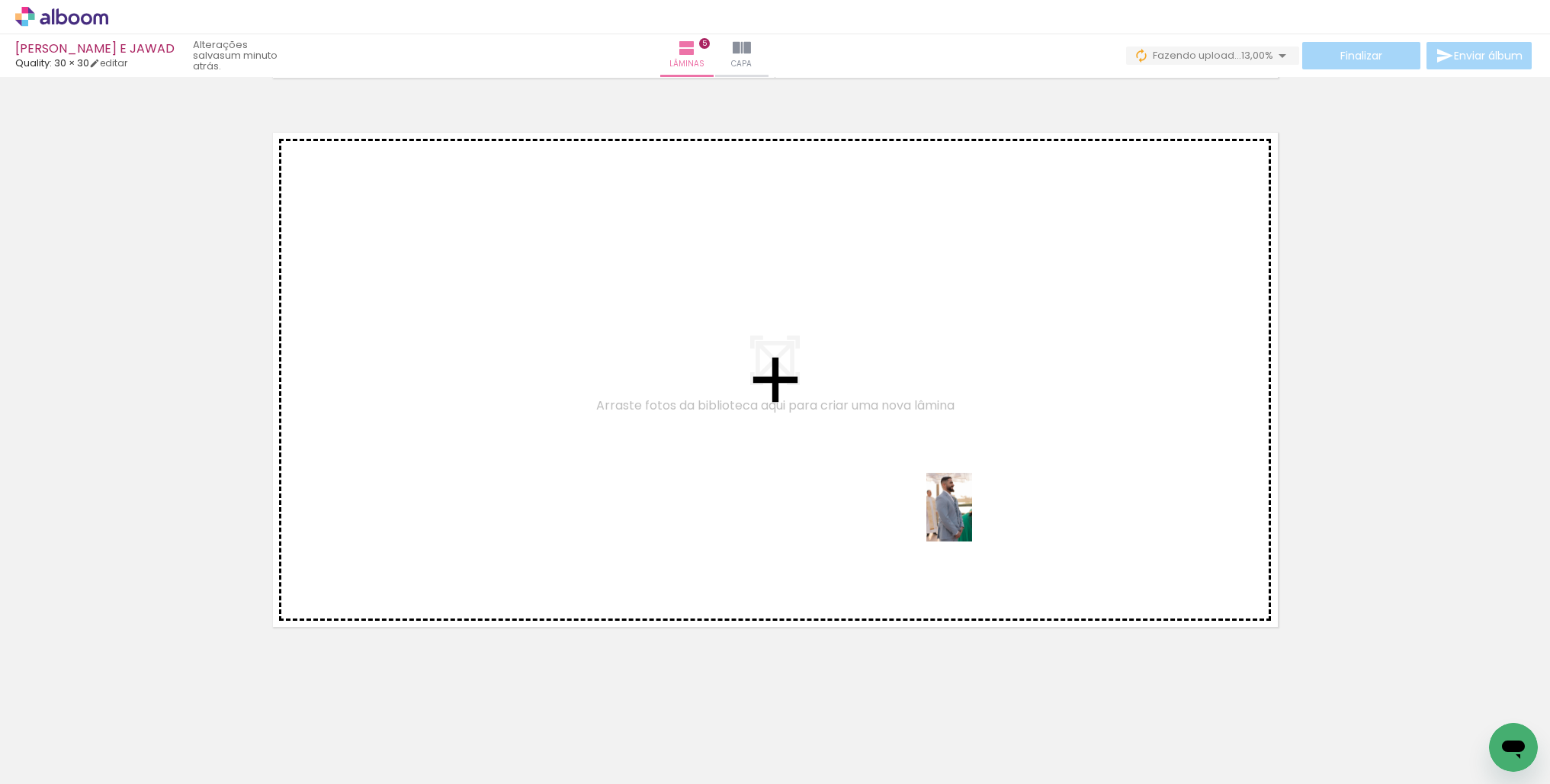
drag, startPoint x: 1070, startPoint y: 703, endPoint x: 972, endPoint y: 518, distance: 209.4
click at [972, 518] on quentale-workspace at bounding box center [775, 392] width 1550 height 784
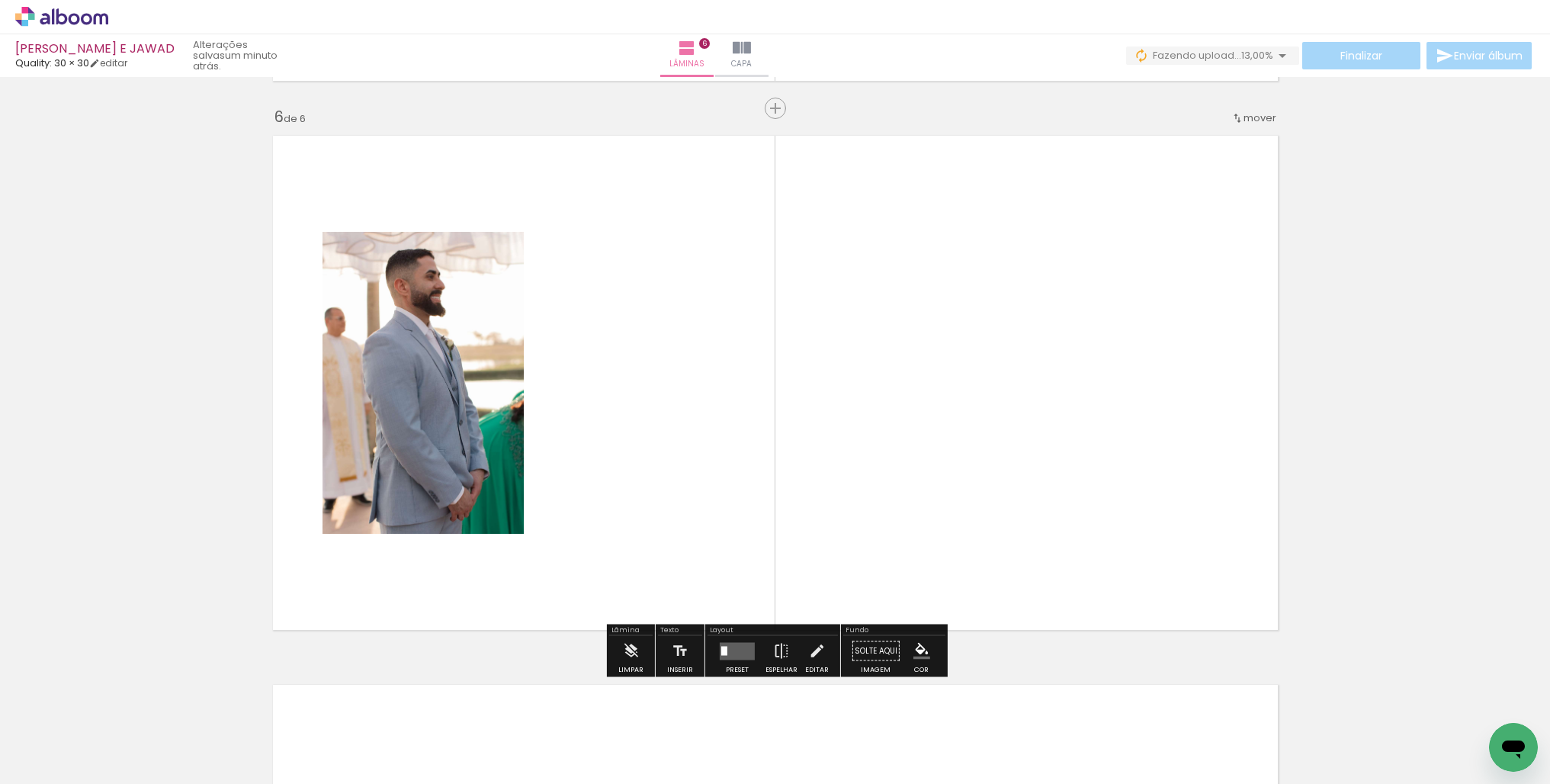
drag, startPoint x: 1160, startPoint y: 735, endPoint x: 965, endPoint y: 460, distance: 337.1
click at [965, 460] on quentale-workspace at bounding box center [775, 392] width 1550 height 784
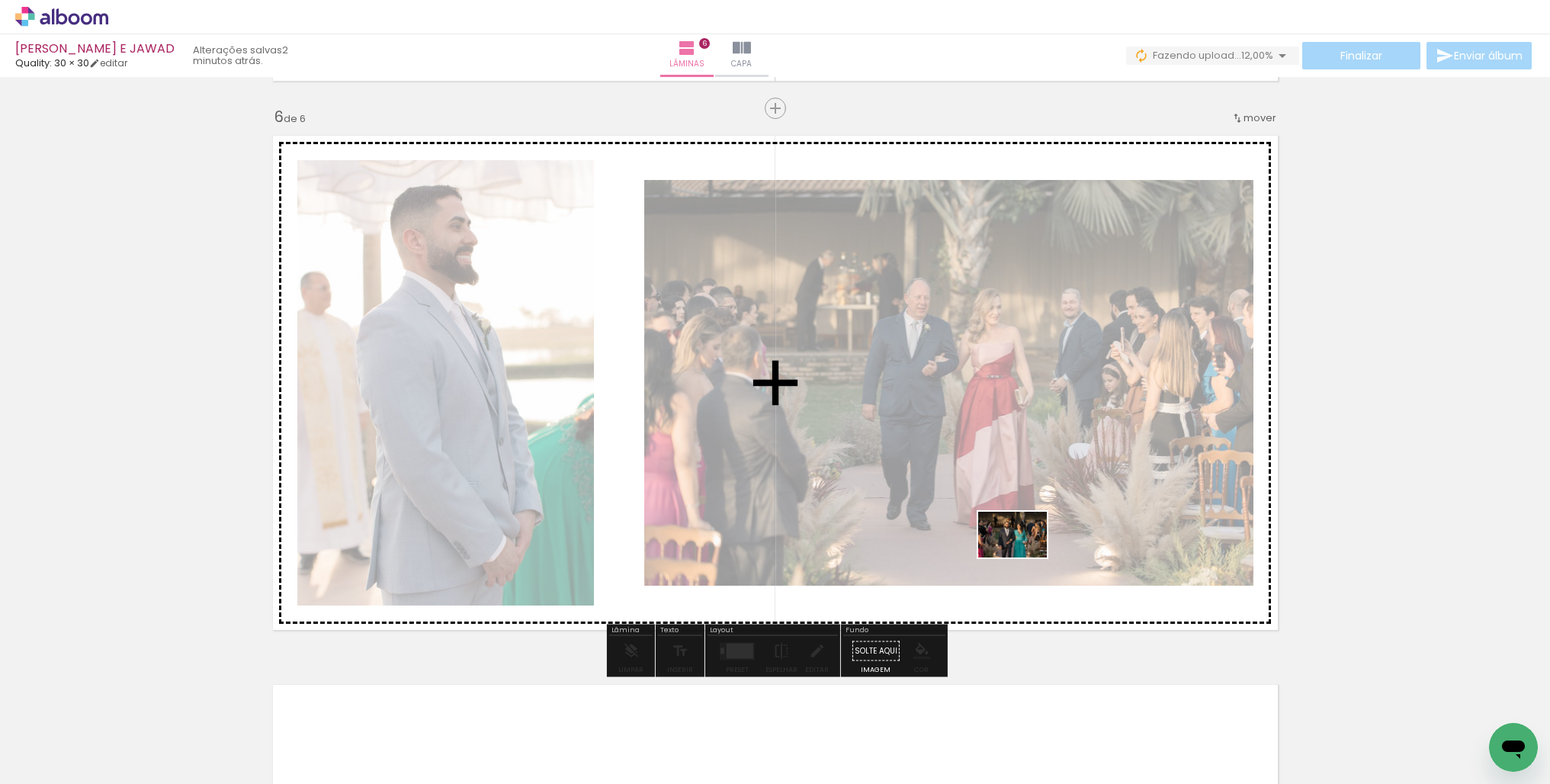
drag, startPoint x: 671, startPoint y: 722, endPoint x: 1025, endPoint y: 561, distance: 388.9
click at [1024, 557] on quentale-workspace at bounding box center [775, 392] width 1550 height 784
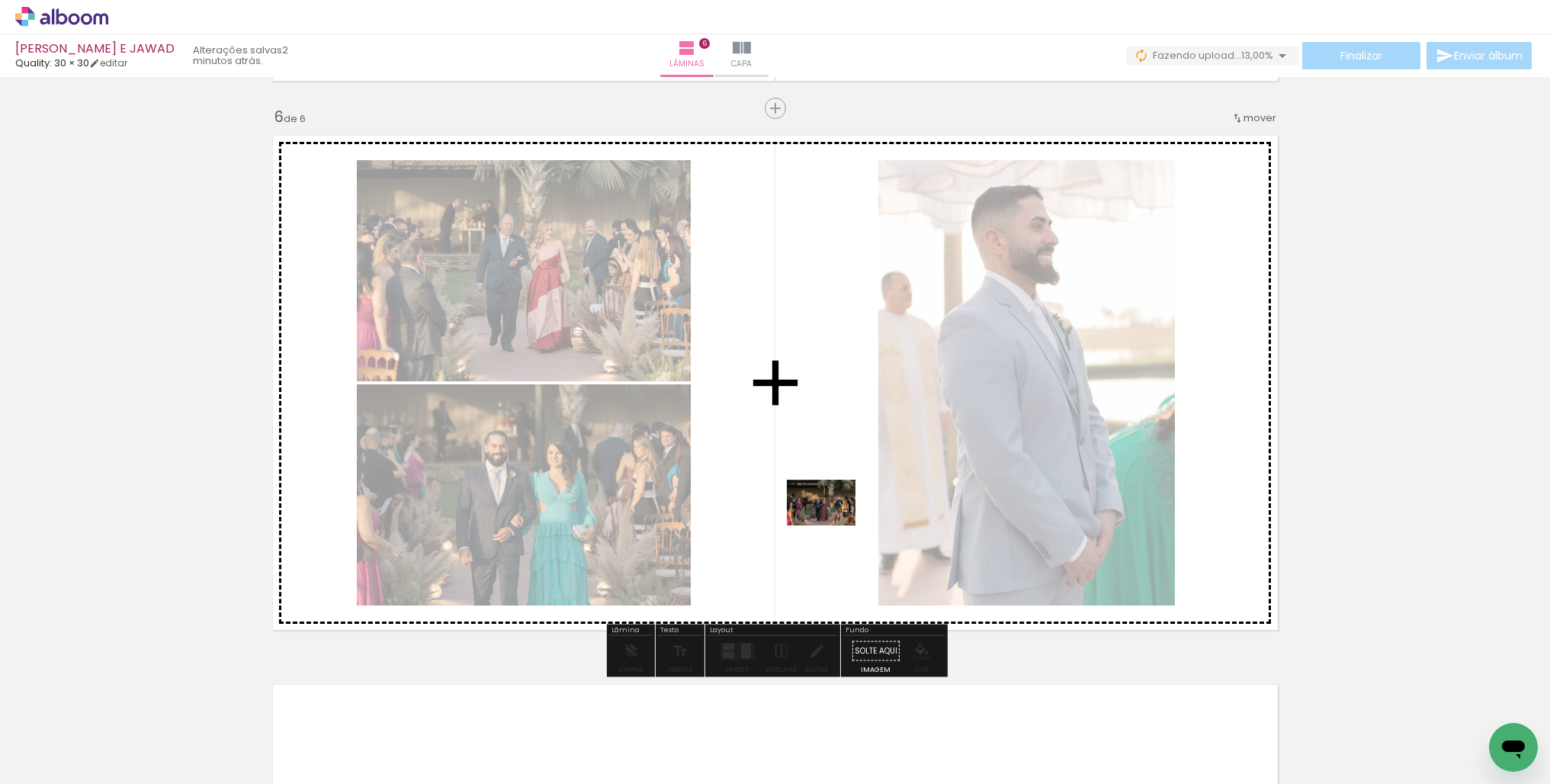
drag, startPoint x: 743, startPoint y: 732, endPoint x: 833, endPoint y: 525, distance: 225.7
click at [833, 525] on quentale-workspace at bounding box center [775, 392] width 1550 height 784
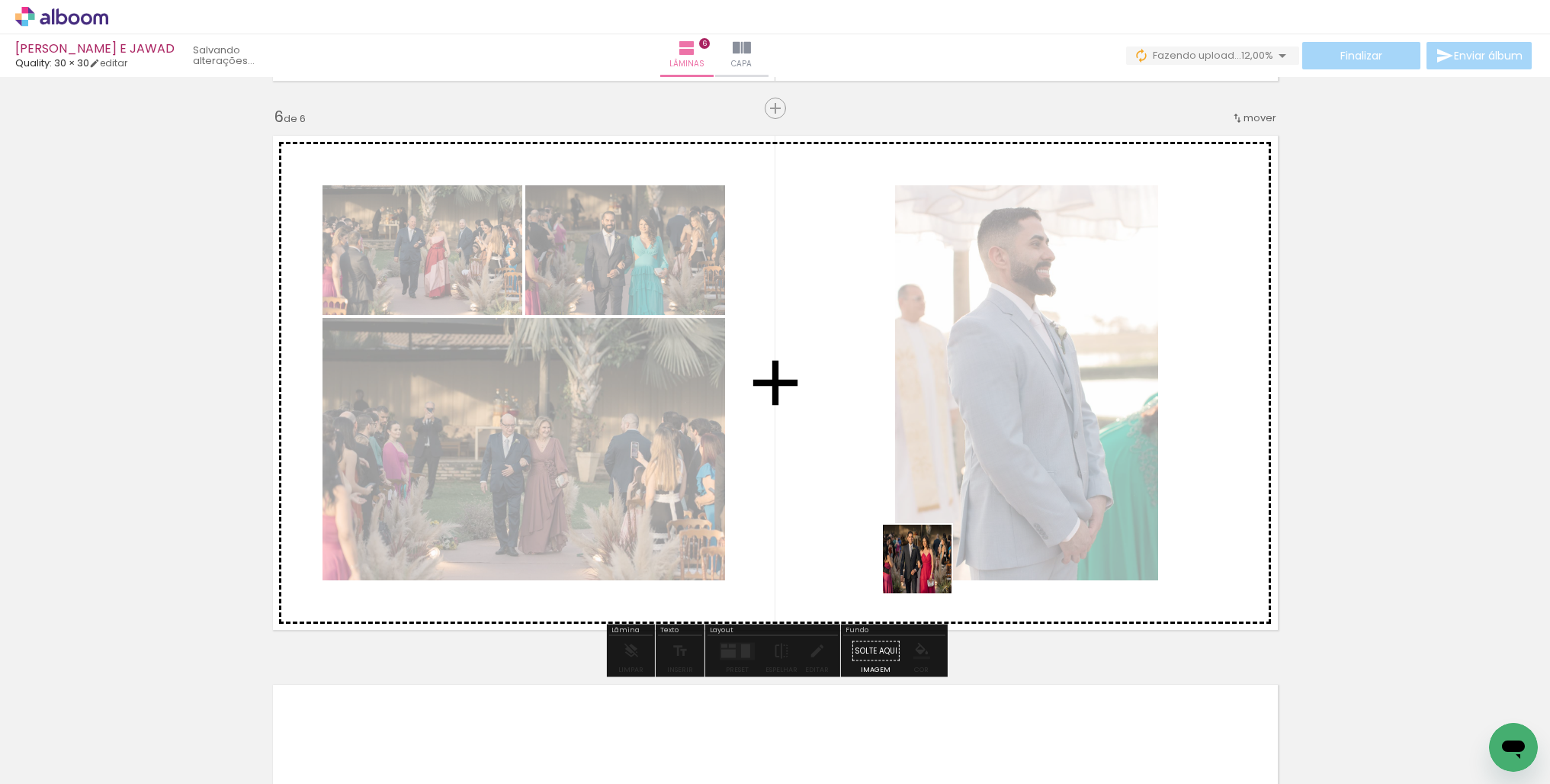
drag, startPoint x: 901, startPoint y: 619, endPoint x: 931, endPoint y: 548, distance: 77.1
click at [936, 547] on quentale-workspace at bounding box center [775, 392] width 1550 height 784
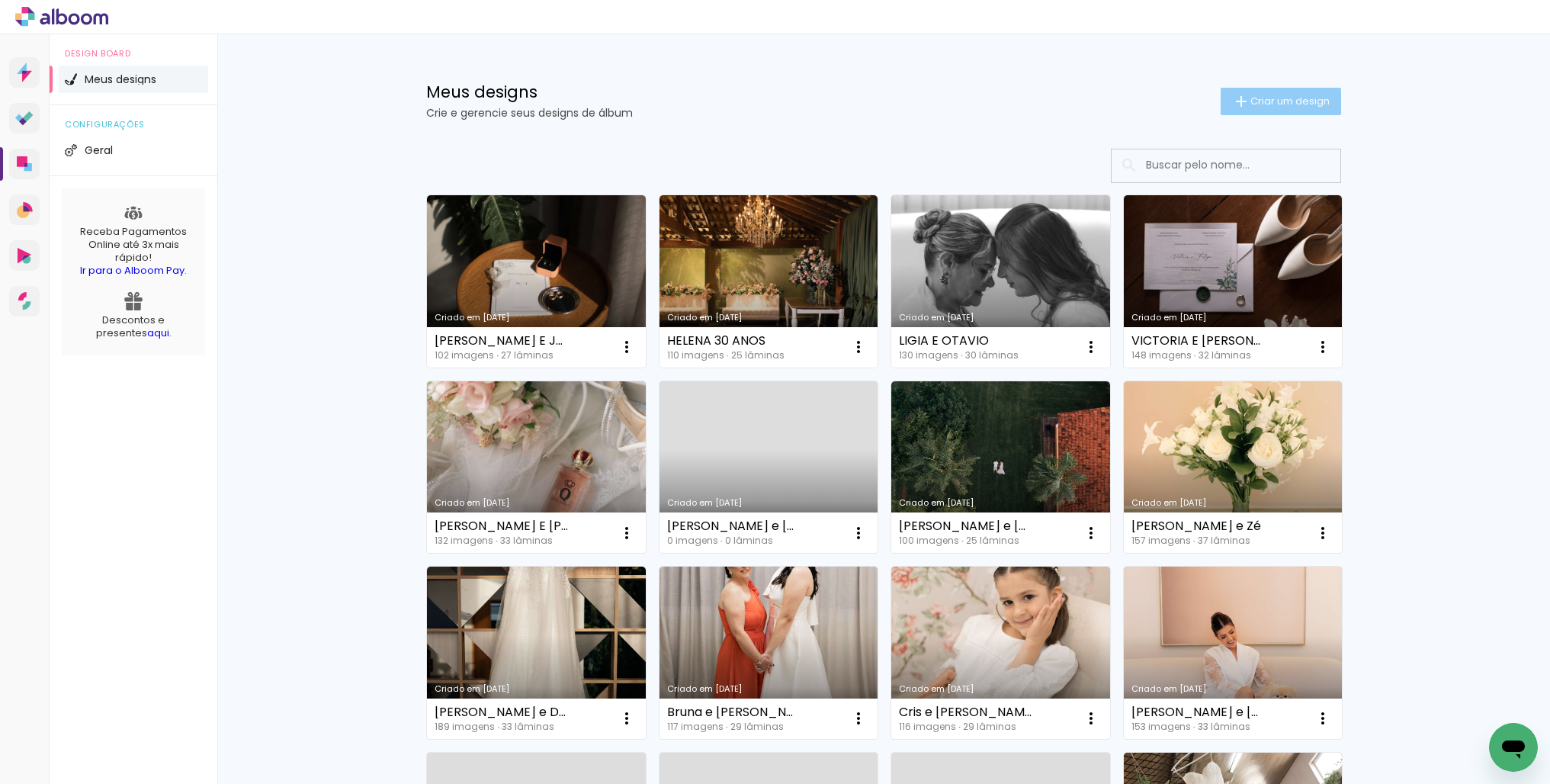
click at [1272, 98] on span "Criar um design" at bounding box center [1289, 101] width 79 height 10
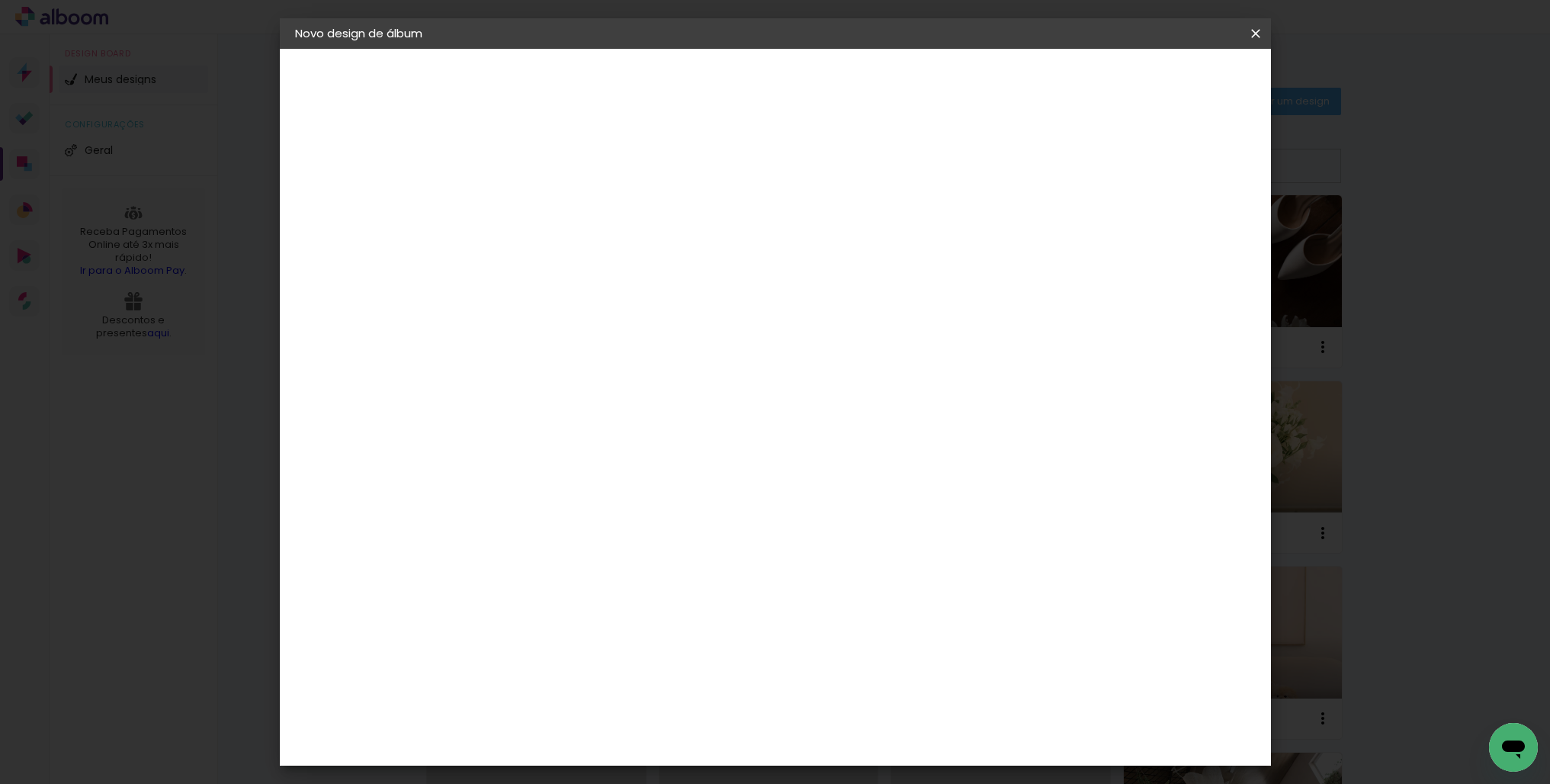
click at [545, 208] on input at bounding box center [545, 204] width 0 height 23
type input "ANTONELLA 1 ANO"
type paper-input "ANTONELLA 1 ANO"
click at [0, 0] on slot "Avançar" at bounding box center [0, 0] width 0 height 0
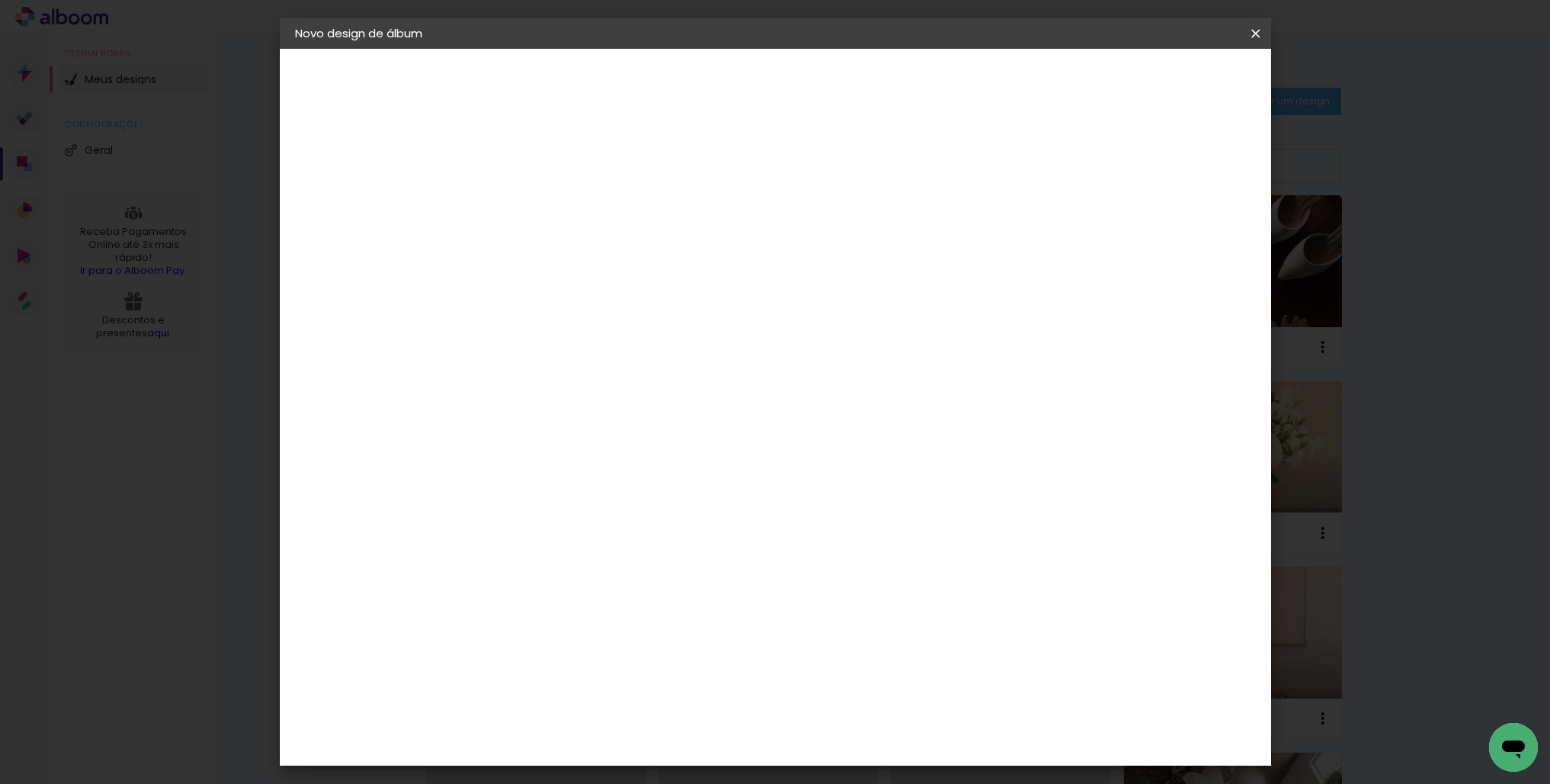
drag, startPoint x: 570, startPoint y: 251, endPoint x: 599, endPoint y: 256, distance: 29.4
click at [570, 548] on div "Quality" at bounding box center [555, 554] width 42 height 13
click at [829, 72] on paper-button "Avançar" at bounding box center [791, 81] width 74 height 26
click at [604, 254] on input "text" at bounding box center [574, 265] width 59 height 23
drag, startPoint x: 772, startPoint y: 255, endPoint x: 811, endPoint y: 264, distance: 40.0
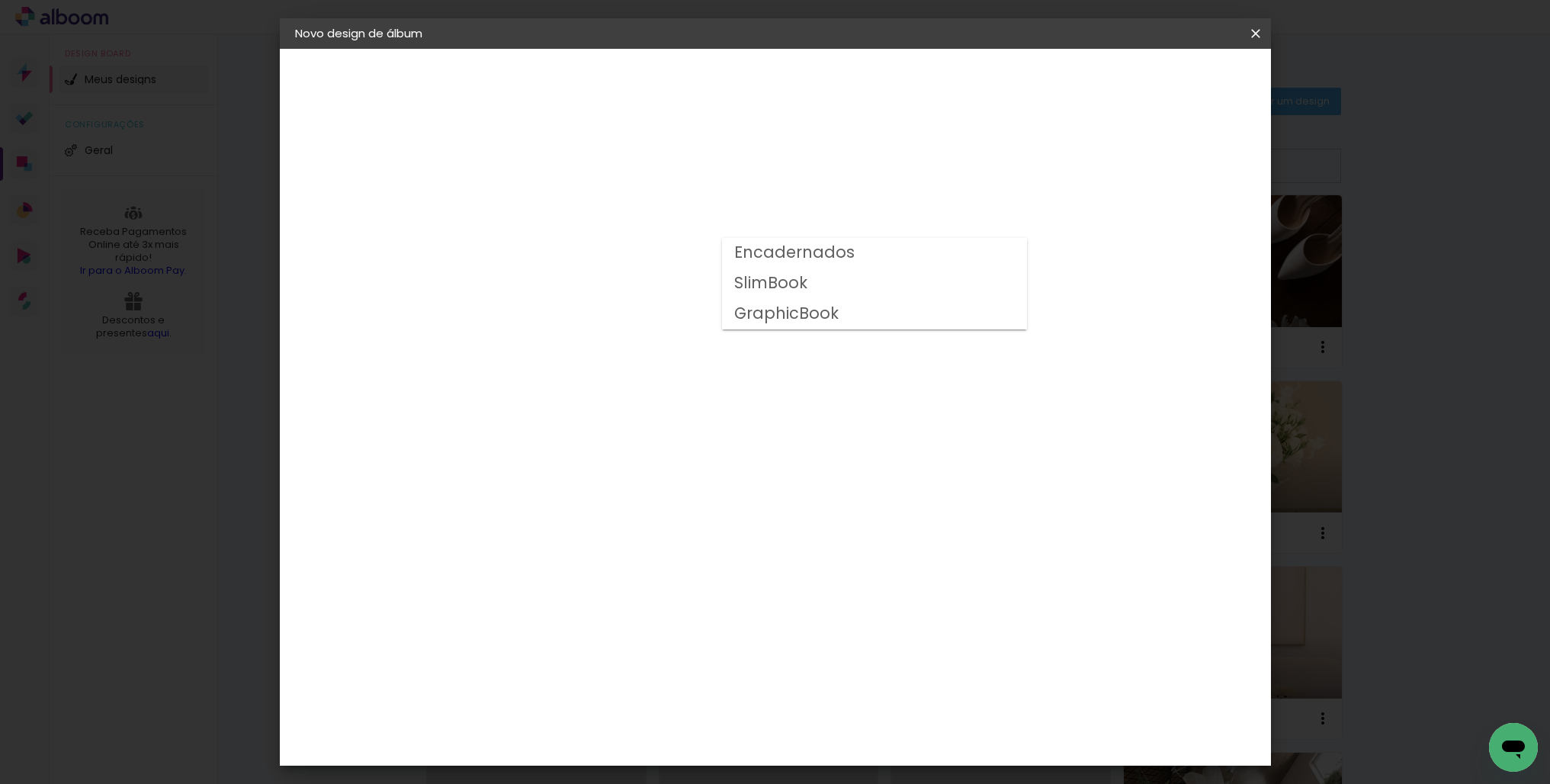
click at [0, 0] on slot "Encadernados" at bounding box center [0, 0] width 0 height 0
type input "Encadernados"
click at [647, 410] on span "25 × 30" at bounding box center [612, 426] width 71 height 31
click at [0, 0] on slot "Avançar" at bounding box center [0, 0] width 0 height 0
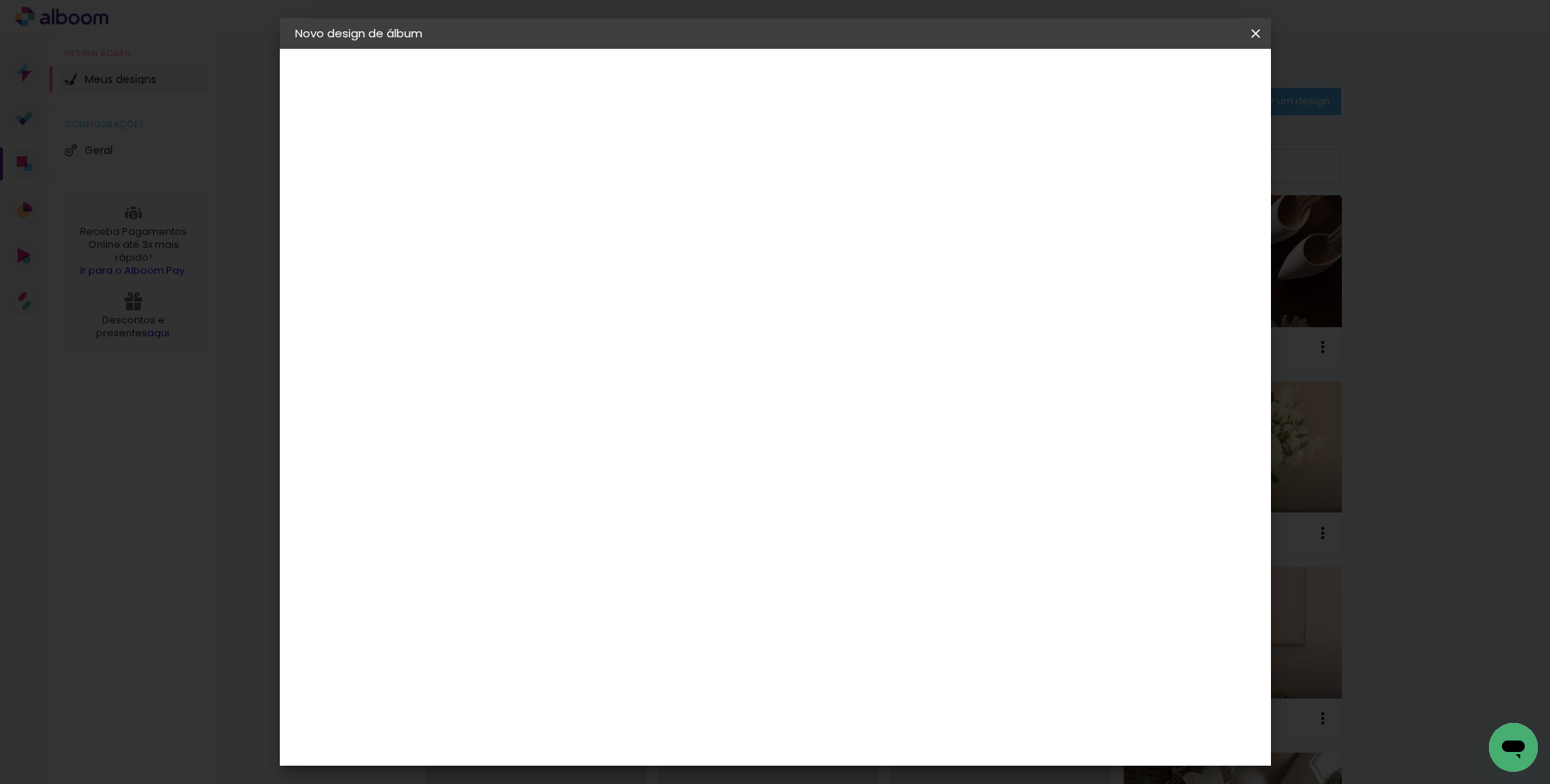
click at [1171, 76] on span "Iniciar design" at bounding box center [1137, 81] width 70 height 11
